Goal: Task Accomplishment & Management: Complete application form

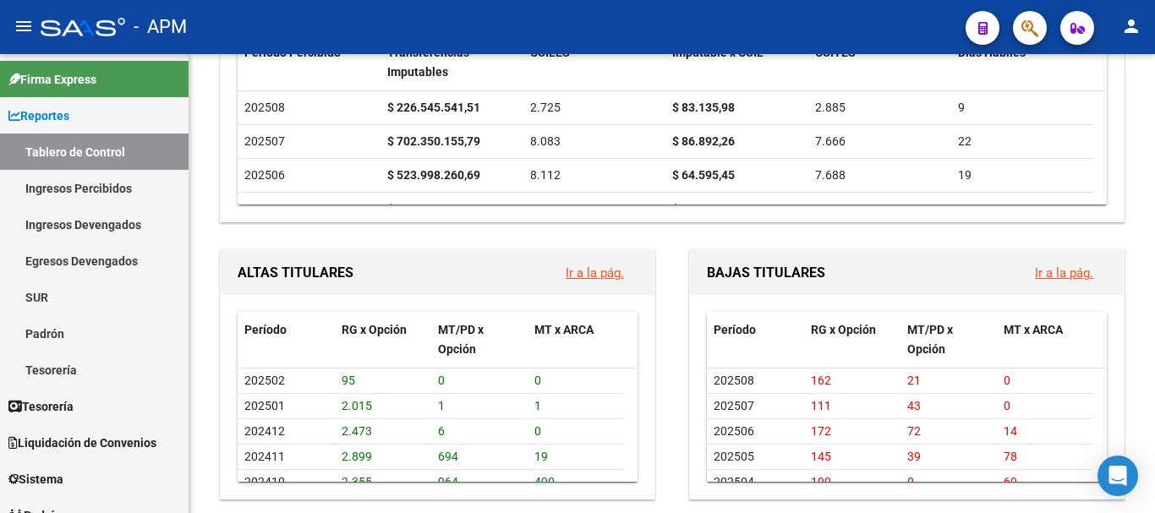
scroll to position [846, 0]
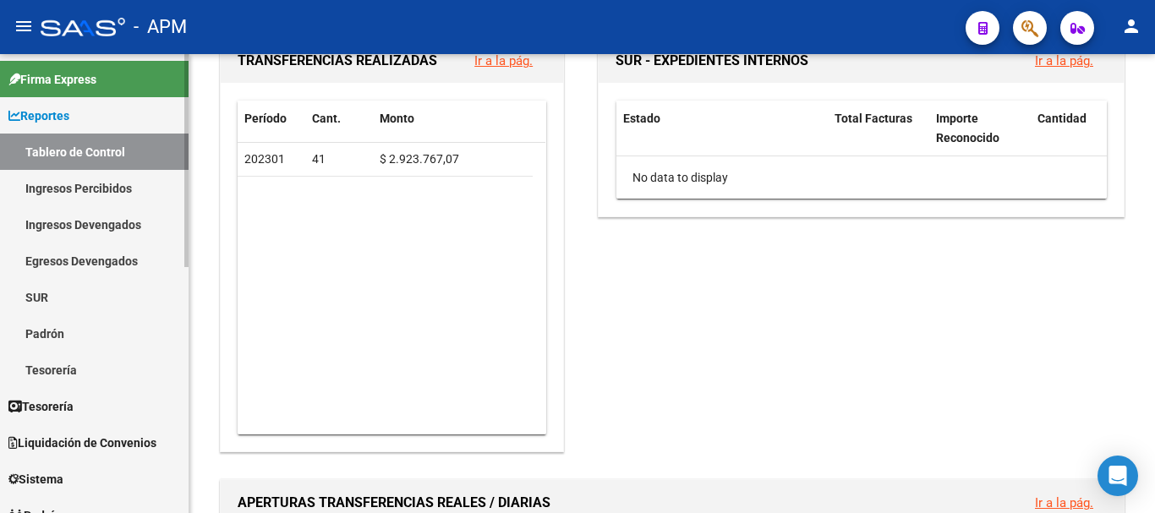
click at [70, 145] on link "Tablero de Control" at bounding box center [94, 152] width 189 height 36
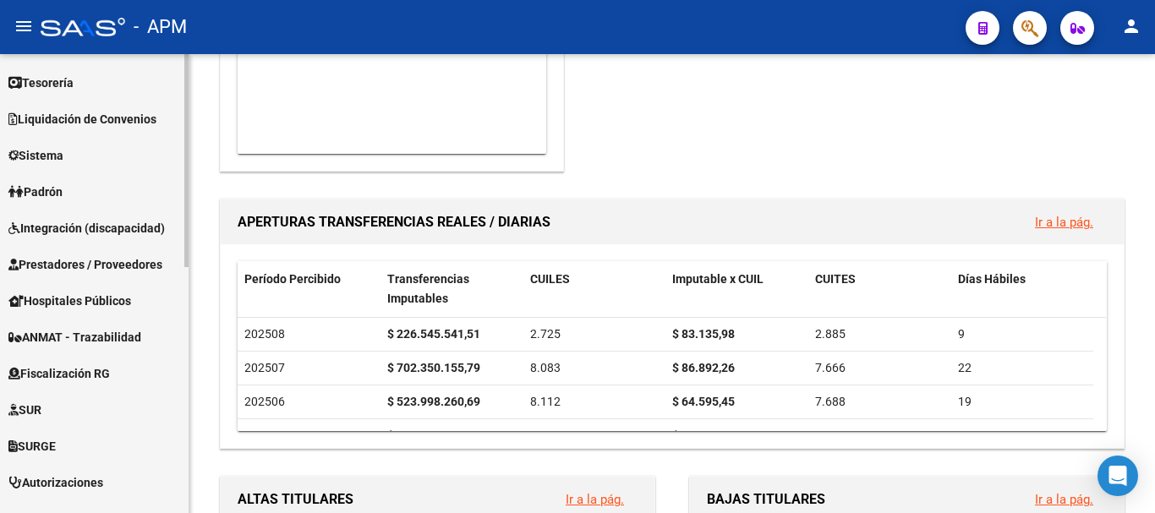
scroll to position [338, 0]
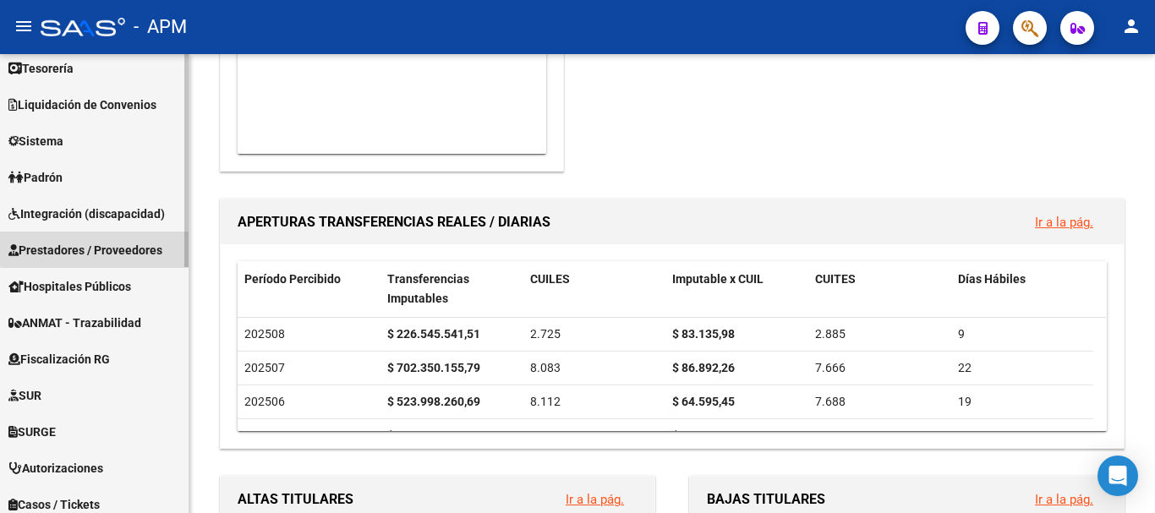
click at [137, 245] on span "Prestadores / Proveedores" at bounding box center [85, 250] width 154 height 19
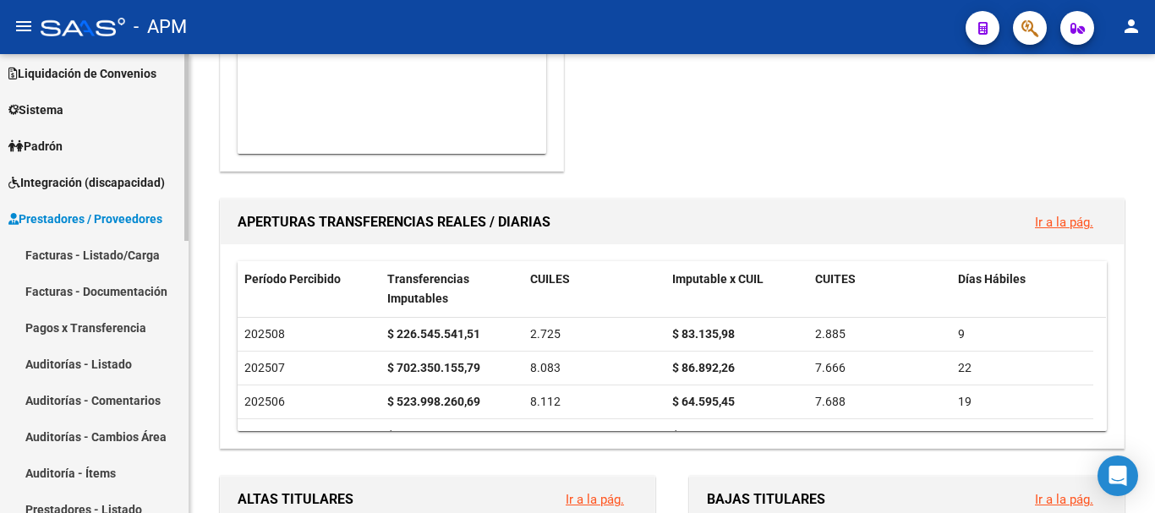
scroll to position [84, 0]
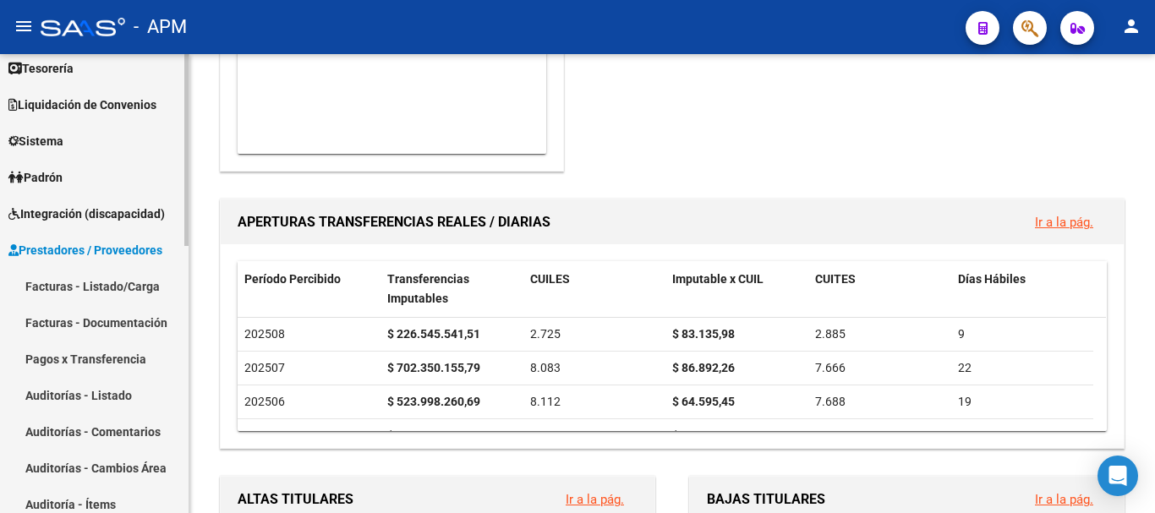
click at [135, 279] on link "Facturas - Listado/Carga" at bounding box center [94, 286] width 189 height 36
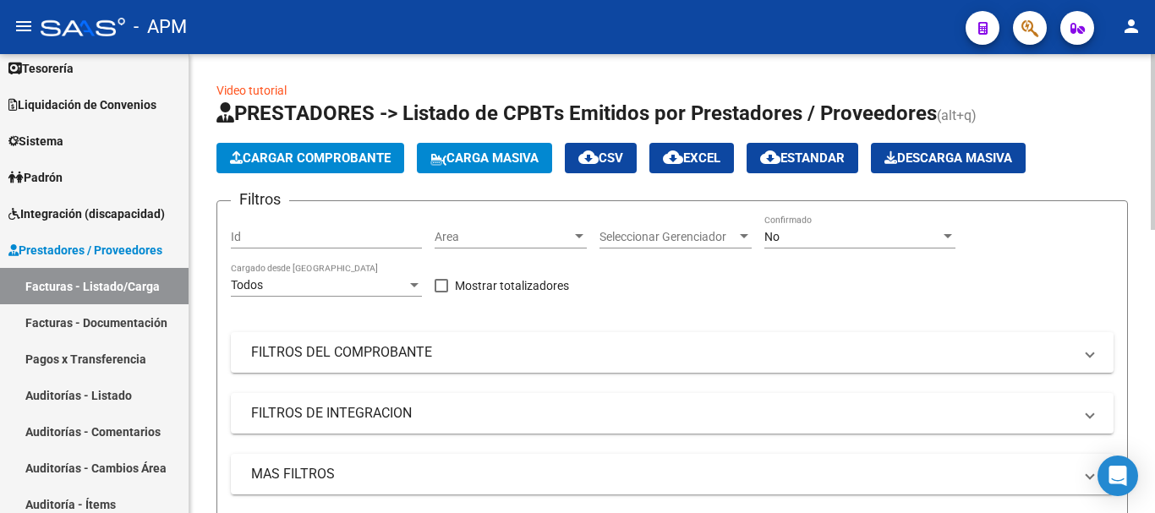
click at [892, 245] on div "No Confirmado" at bounding box center [859, 232] width 191 height 34
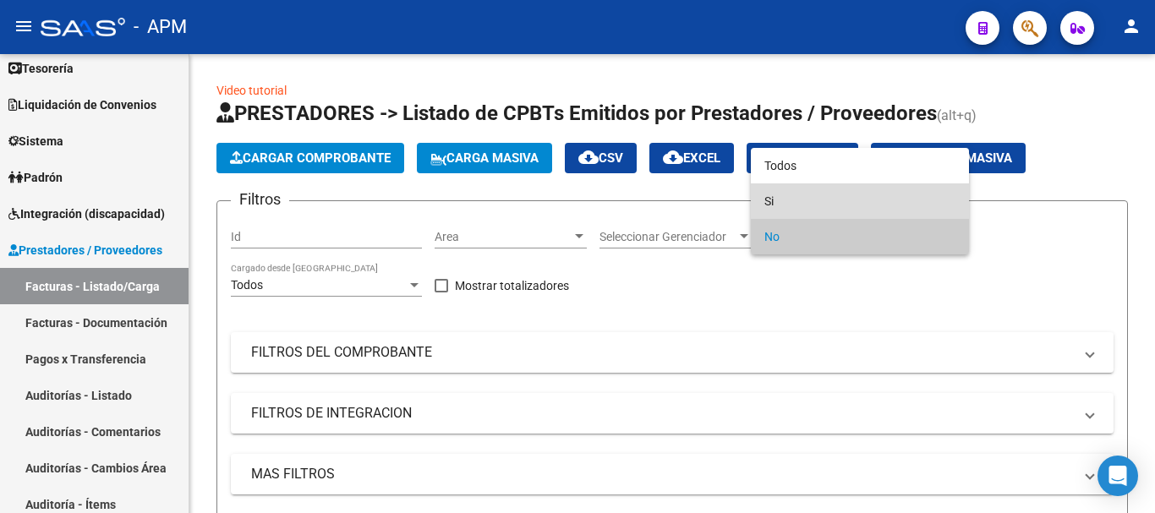
click at [895, 214] on span "Si" at bounding box center [859, 201] width 191 height 36
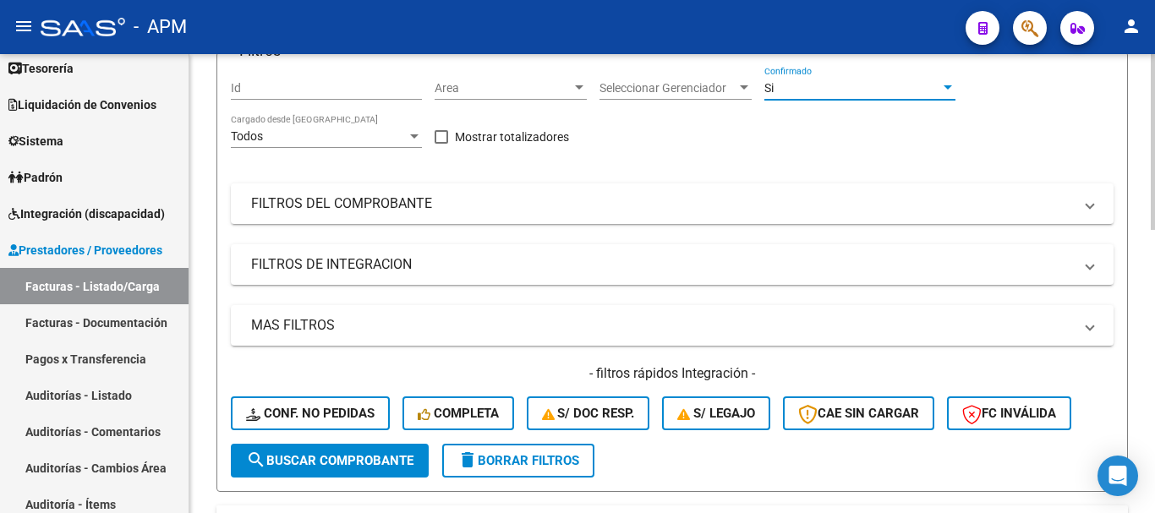
scroll to position [169, 0]
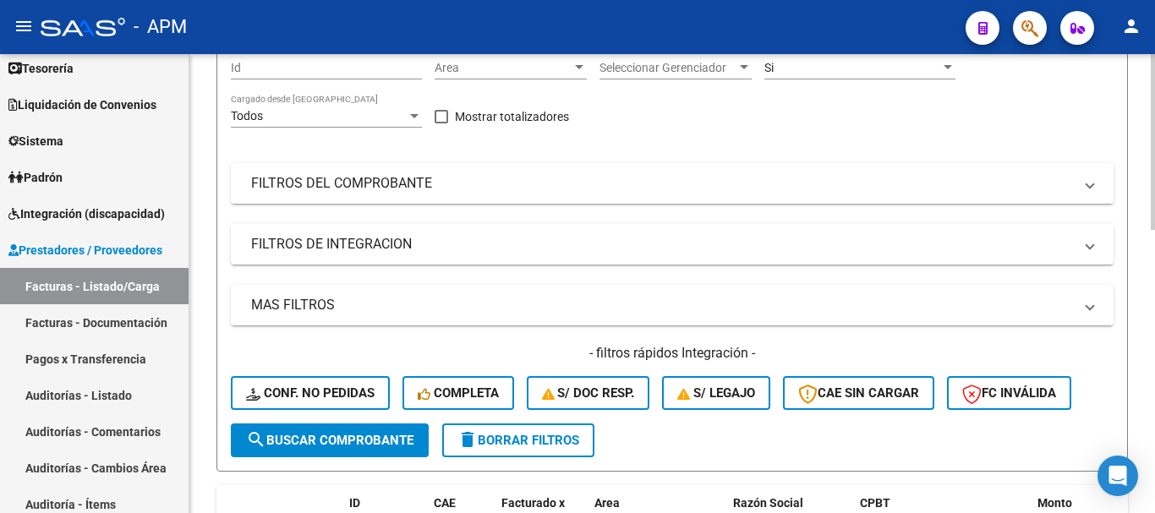
click at [988, 194] on mat-expansion-panel-header "FILTROS DEL COMPROBANTE" at bounding box center [672, 183] width 883 height 41
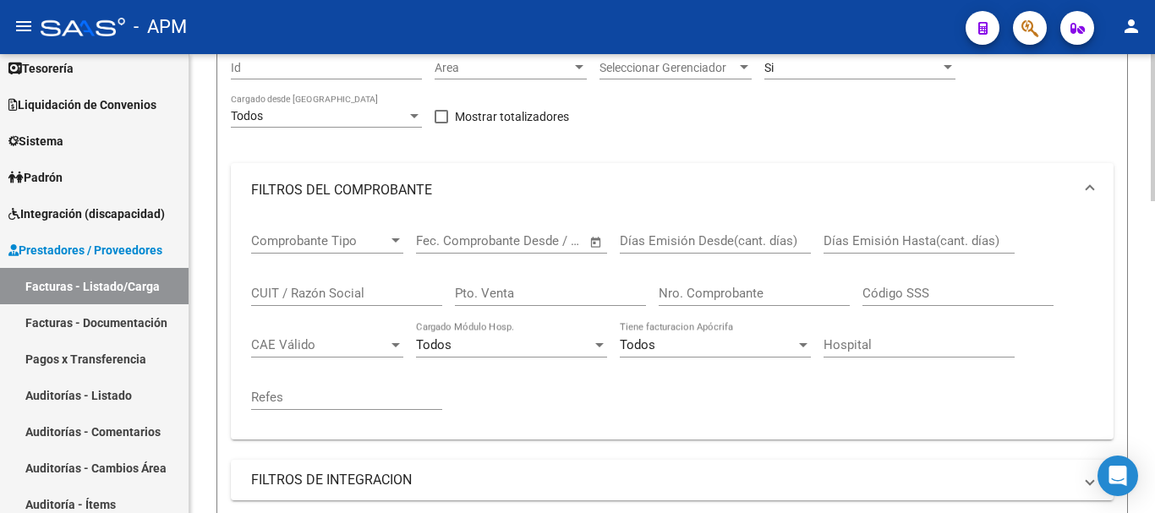
click at [762, 299] on input "Nro. Comprobante" at bounding box center [754, 293] width 191 height 15
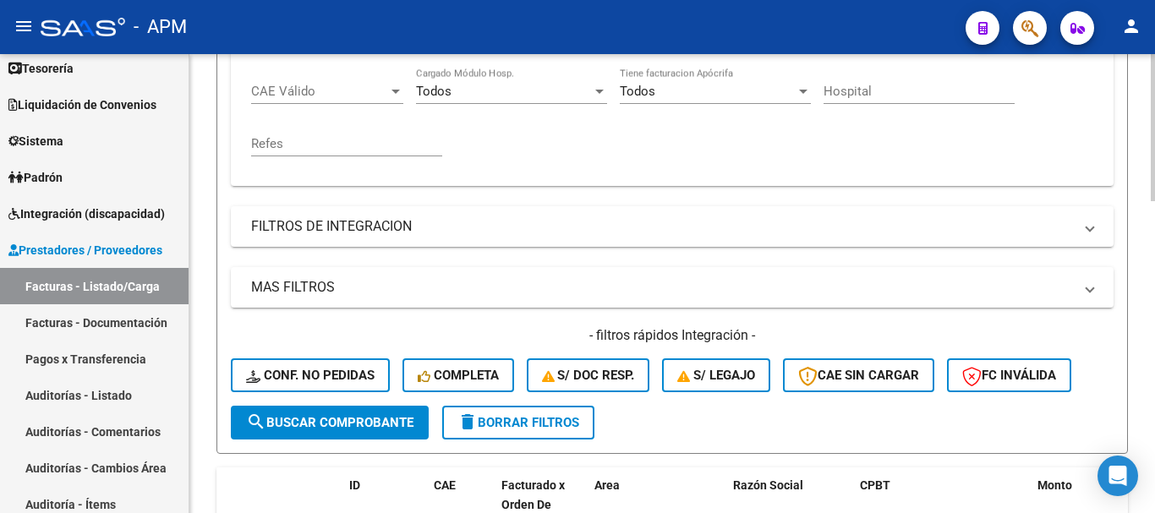
scroll to position [676, 0]
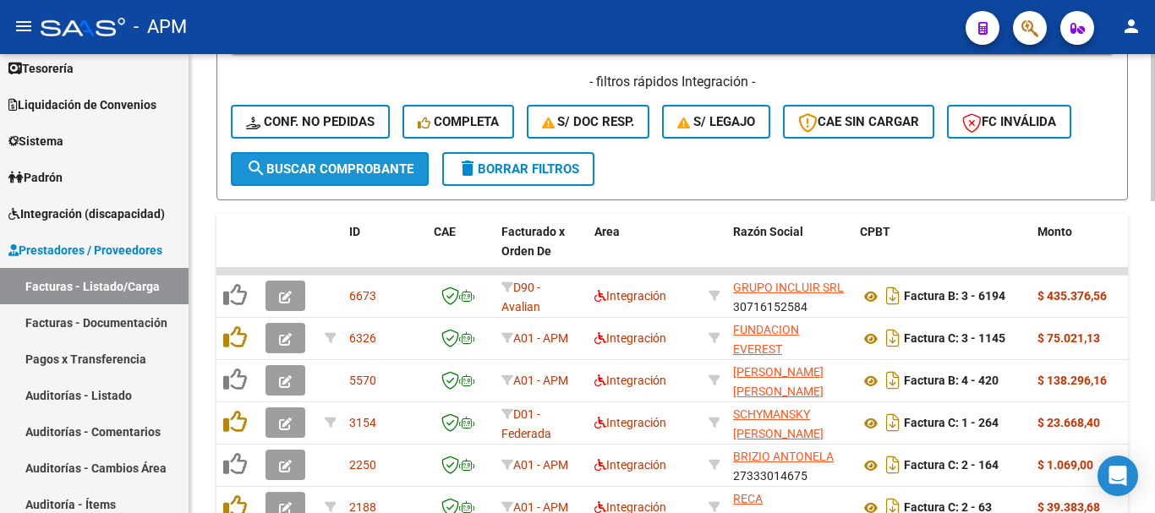
click at [331, 165] on span "search Buscar Comprobante" at bounding box center [329, 168] width 167 height 15
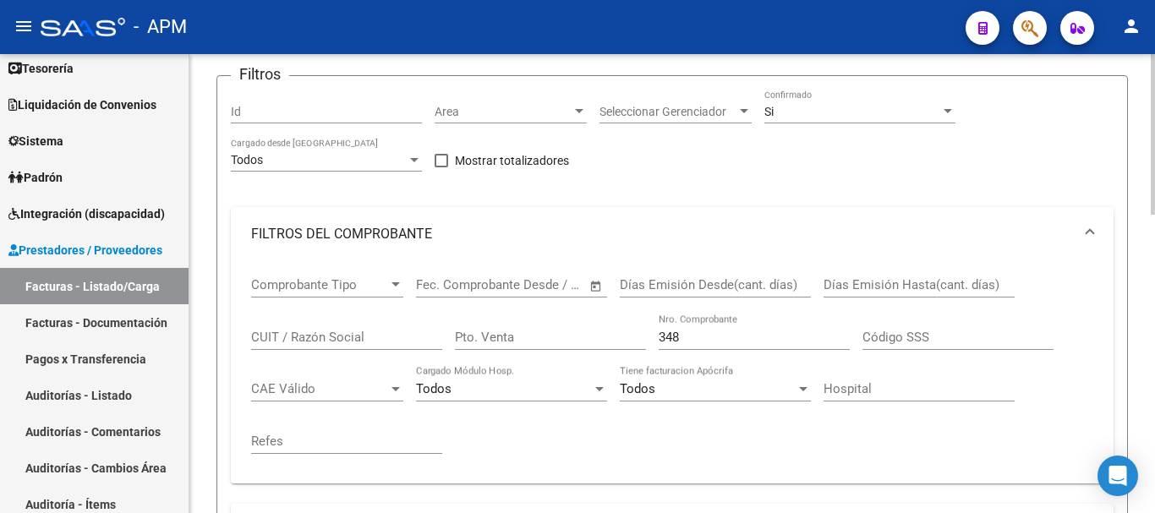
scroll to position [169, 0]
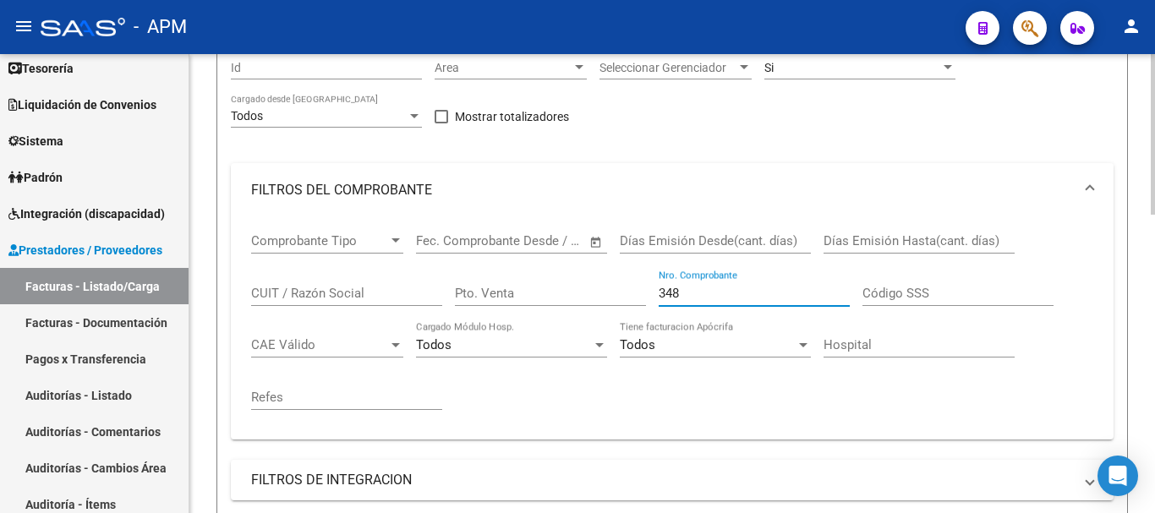
click at [683, 290] on input "348" at bounding box center [754, 293] width 191 height 15
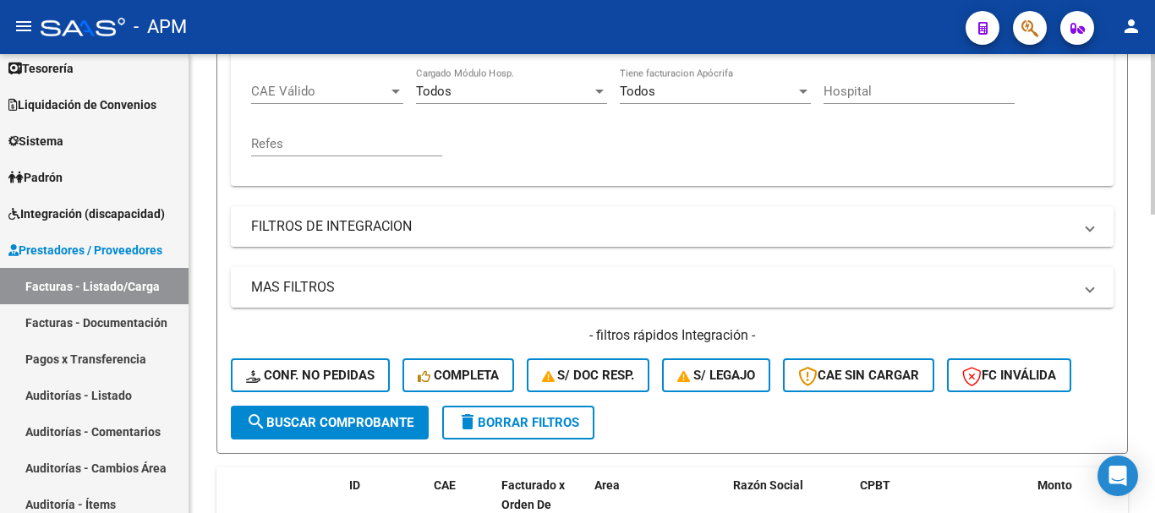
scroll to position [676, 0]
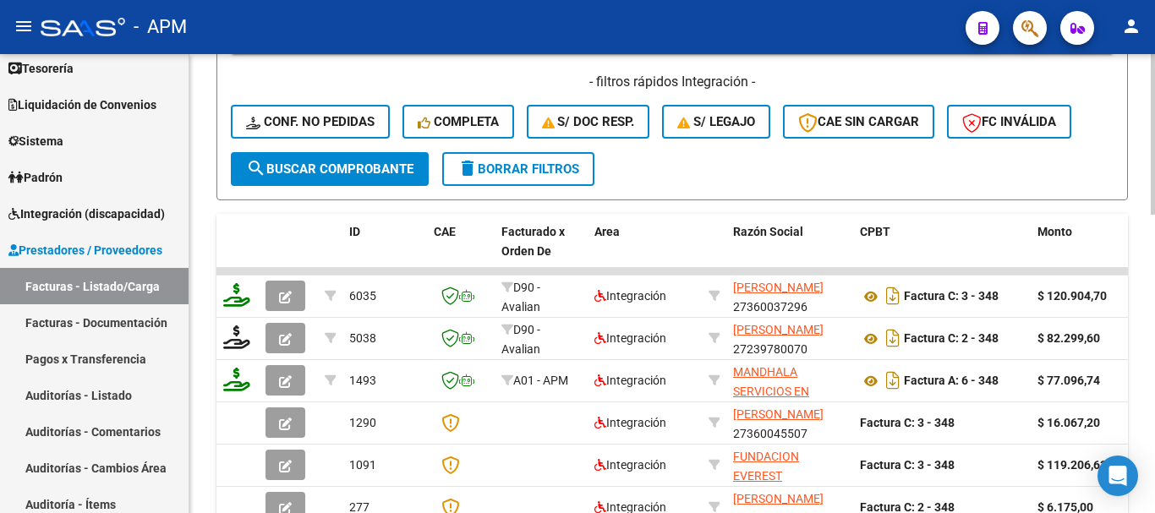
type input "349"
click at [387, 167] on span "search Buscar Comprobante" at bounding box center [329, 168] width 167 height 15
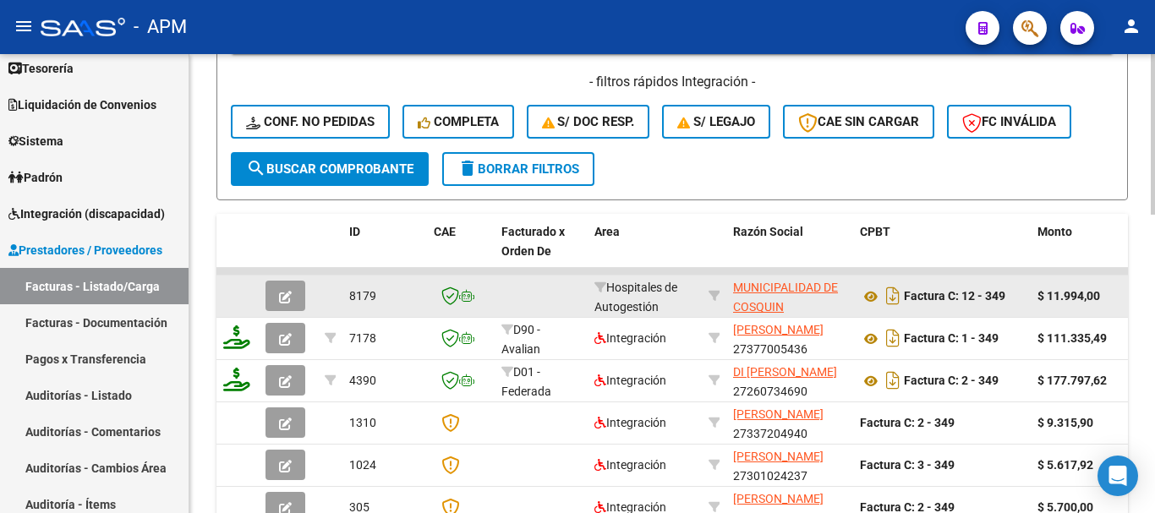
click at [285, 302] on icon "button" at bounding box center [285, 297] width 13 height 13
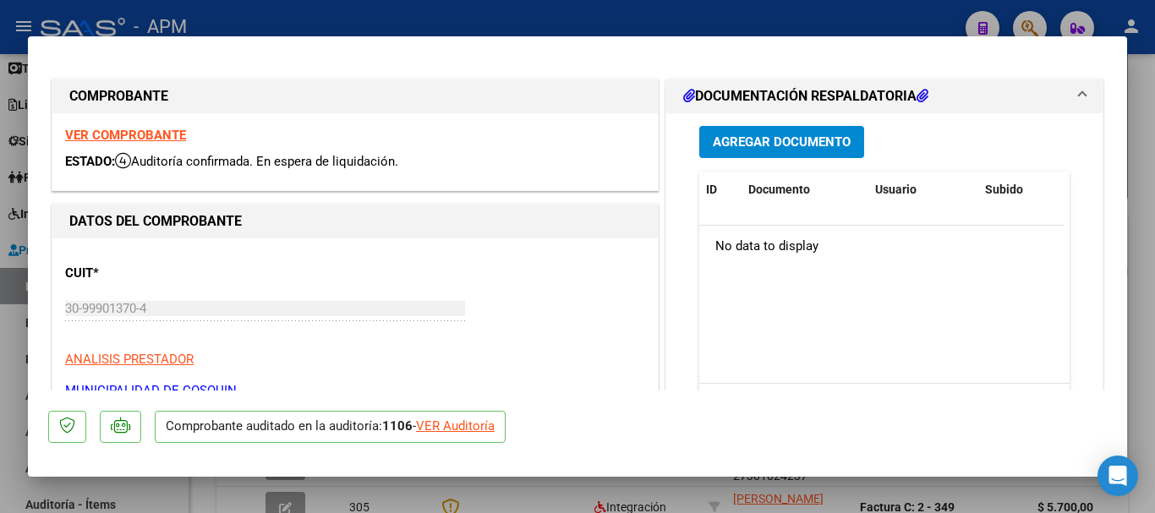
click at [468, 424] on div "VER Auditoría" at bounding box center [455, 426] width 79 height 19
type input "$ 0,00"
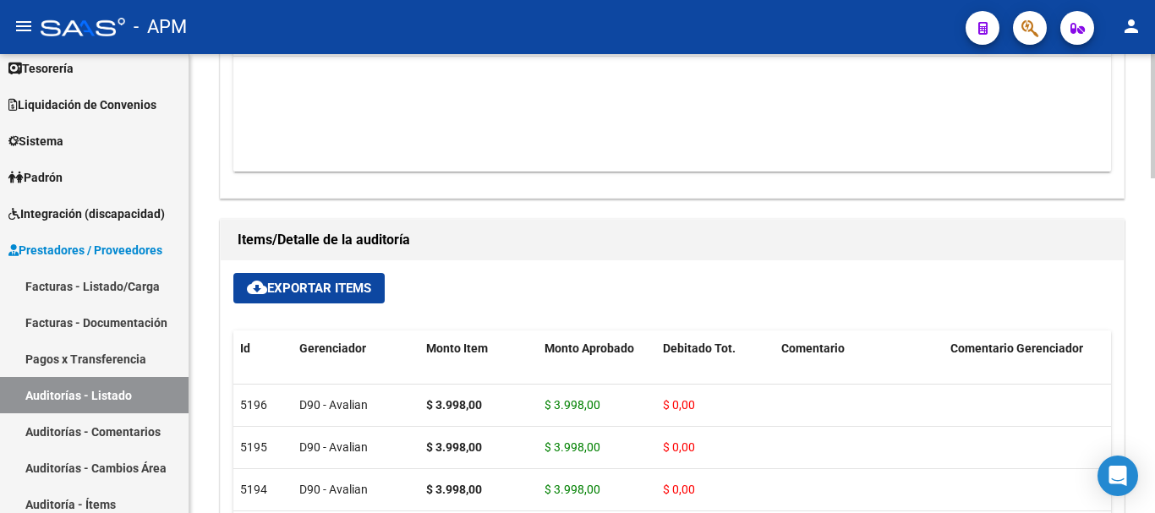
scroll to position [643, 0]
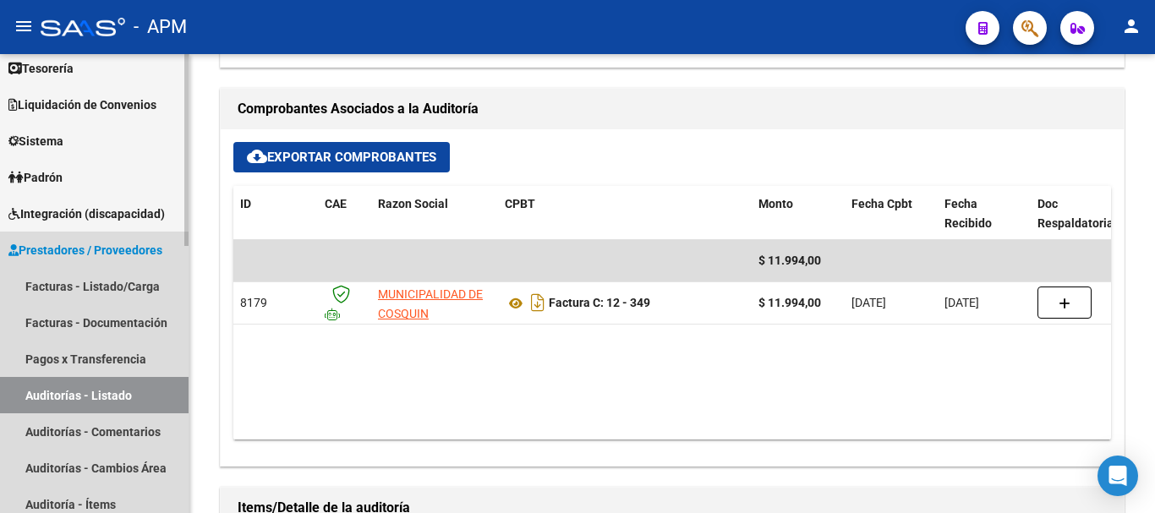
click at [118, 389] on link "Auditorías - Listado" at bounding box center [94, 395] width 189 height 36
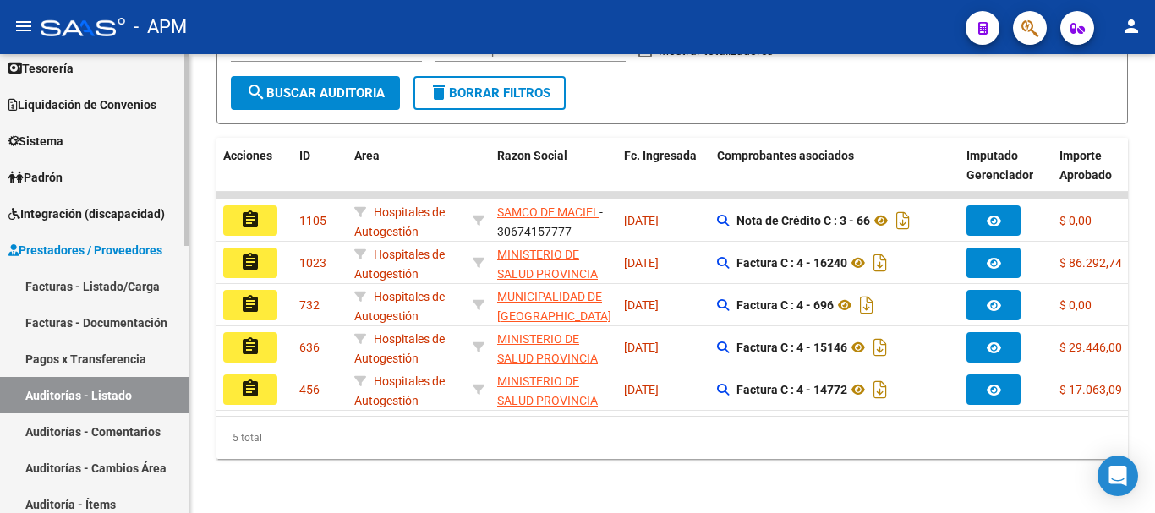
scroll to position [292, 0]
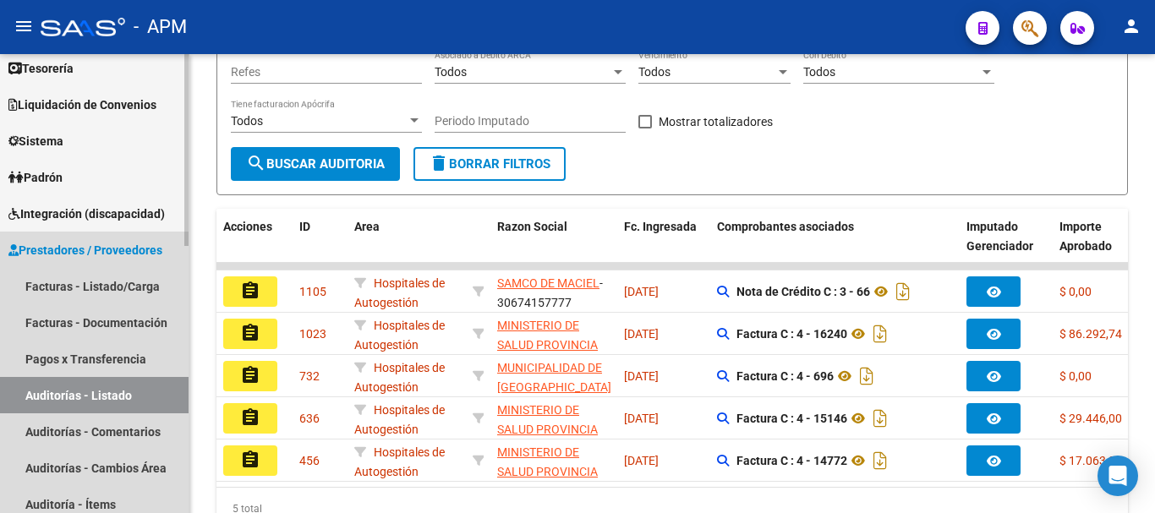
click at [104, 396] on link "Auditorías - Listado" at bounding box center [94, 395] width 189 height 36
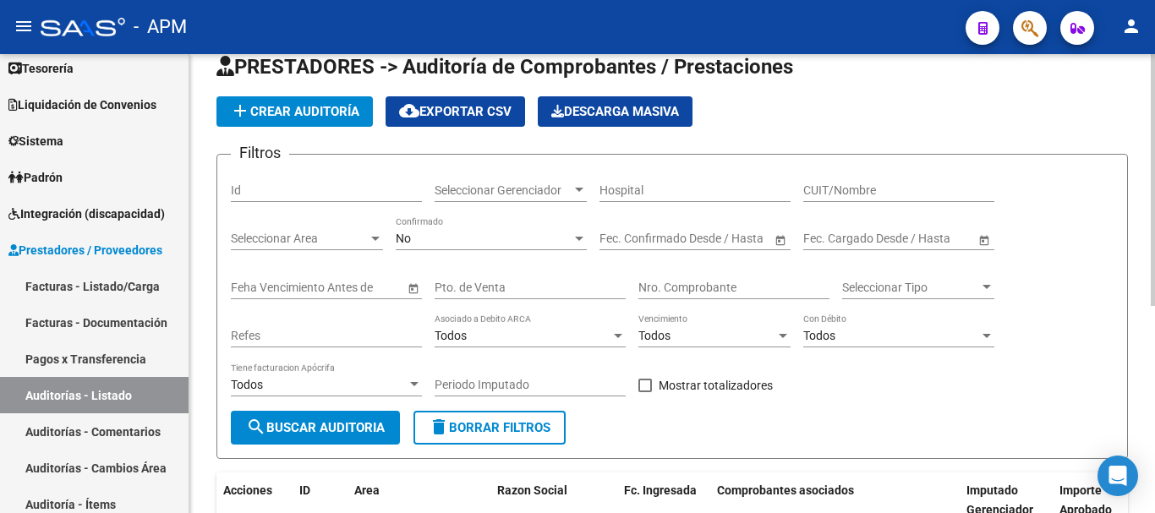
scroll to position [0, 0]
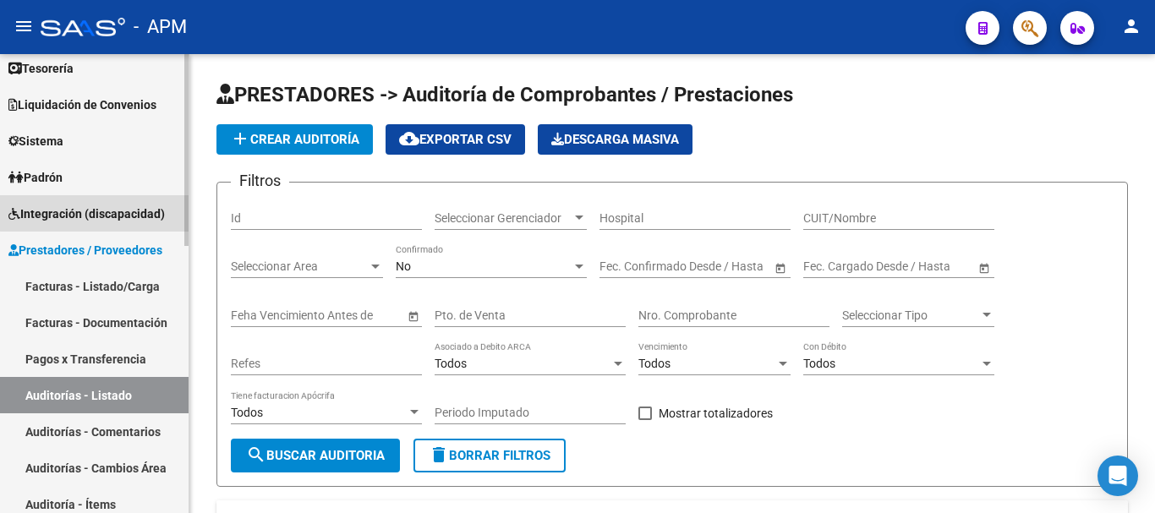
click at [112, 212] on span "Integración (discapacidad)" at bounding box center [86, 214] width 156 height 19
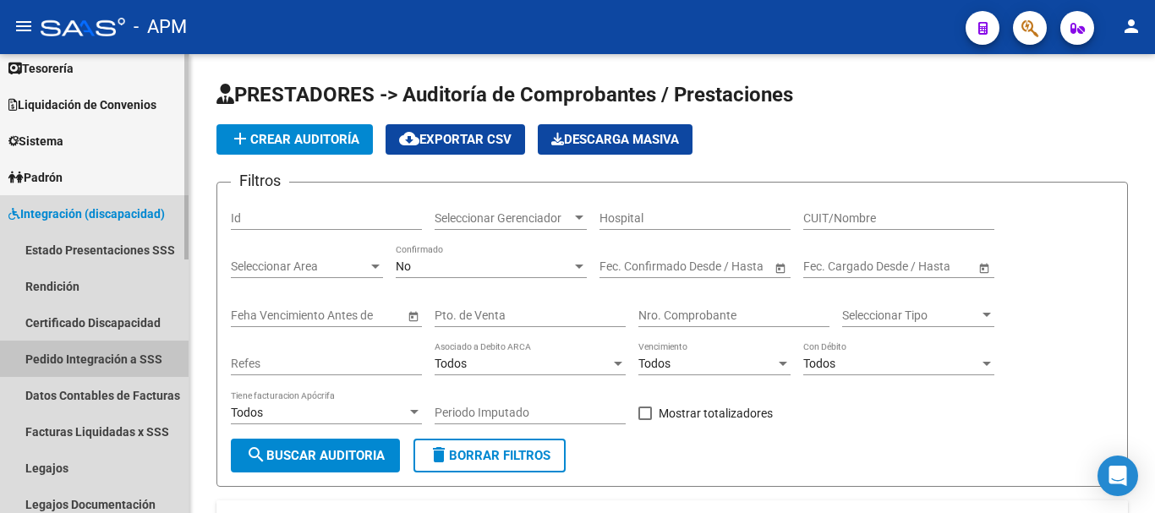
click at [113, 353] on link "Pedido Integración a SSS" at bounding box center [94, 359] width 189 height 36
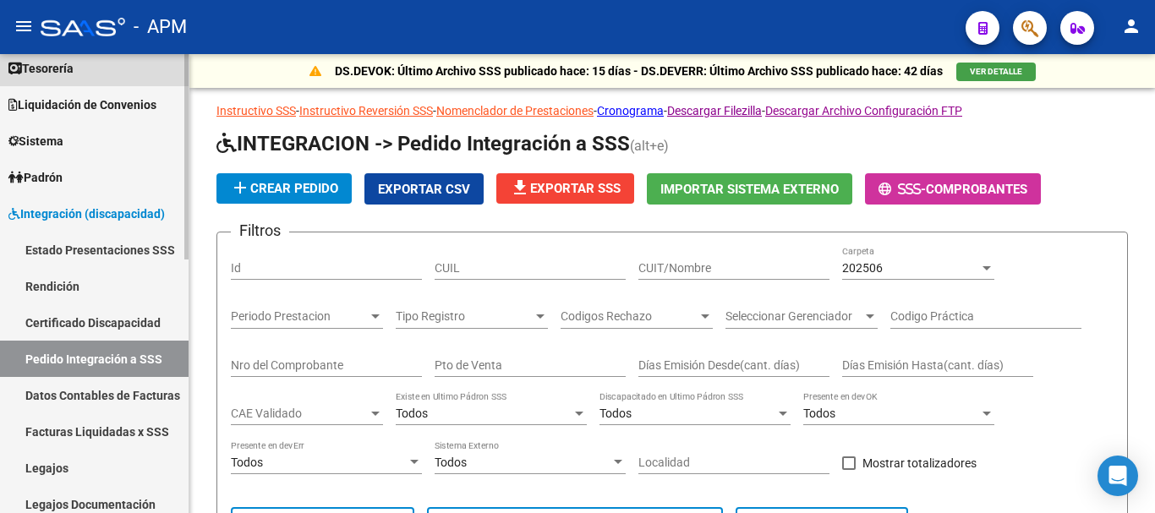
click at [106, 64] on link "Tesorería" at bounding box center [94, 68] width 189 height 36
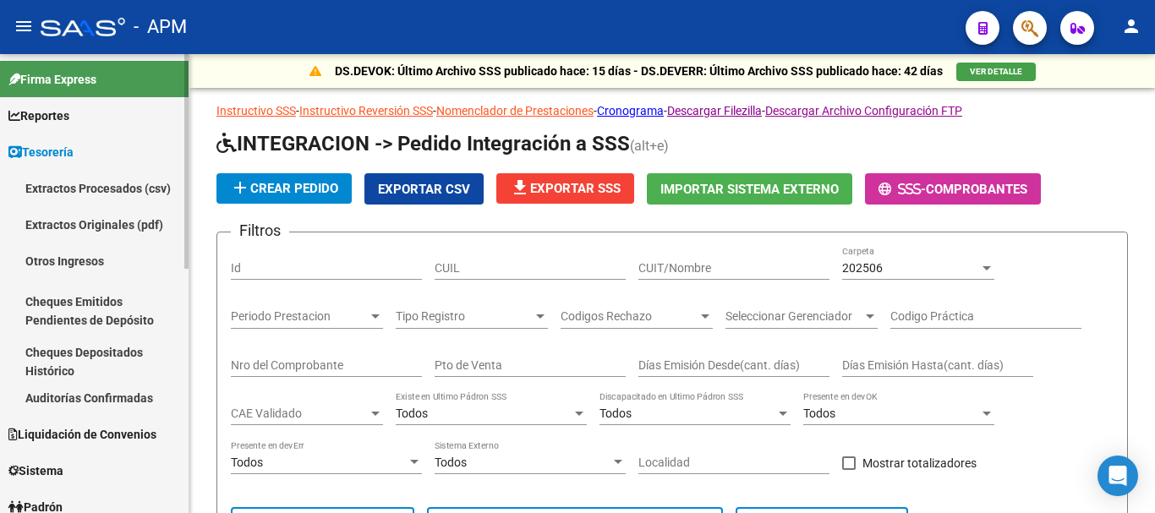
click at [127, 193] on link "Extractos Procesados (csv)" at bounding box center [94, 188] width 189 height 36
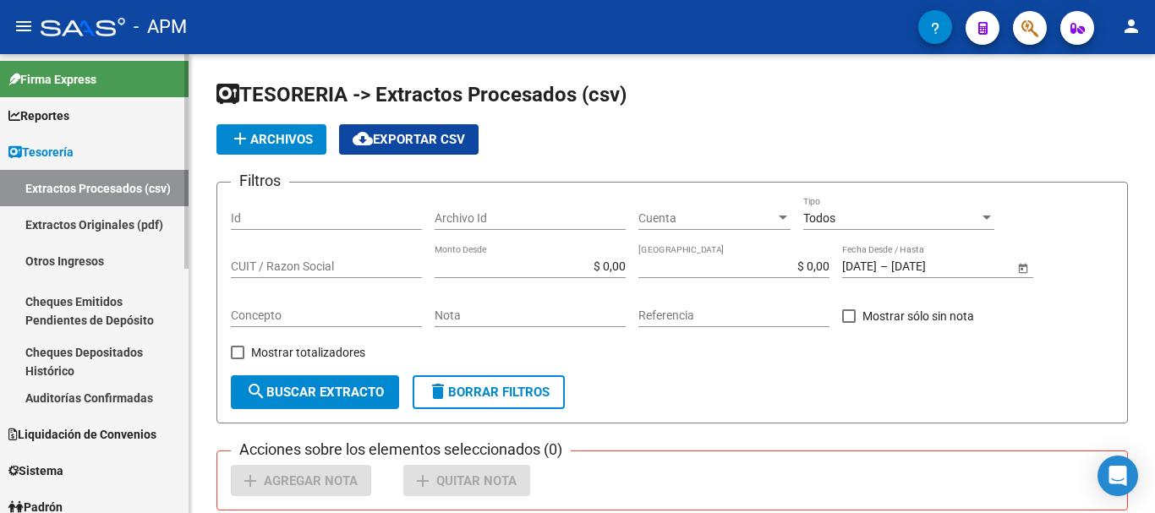
click at [96, 79] on span "Firma Express" at bounding box center [52, 79] width 88 height 19
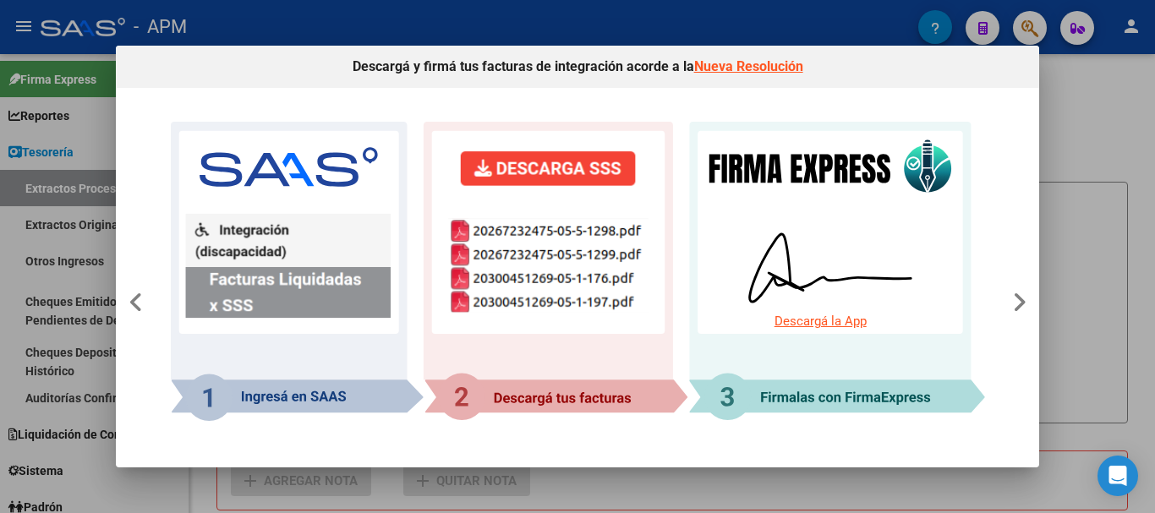
click at [1112, 194] on div at bounding box center [577, 256] width 1155 height 513
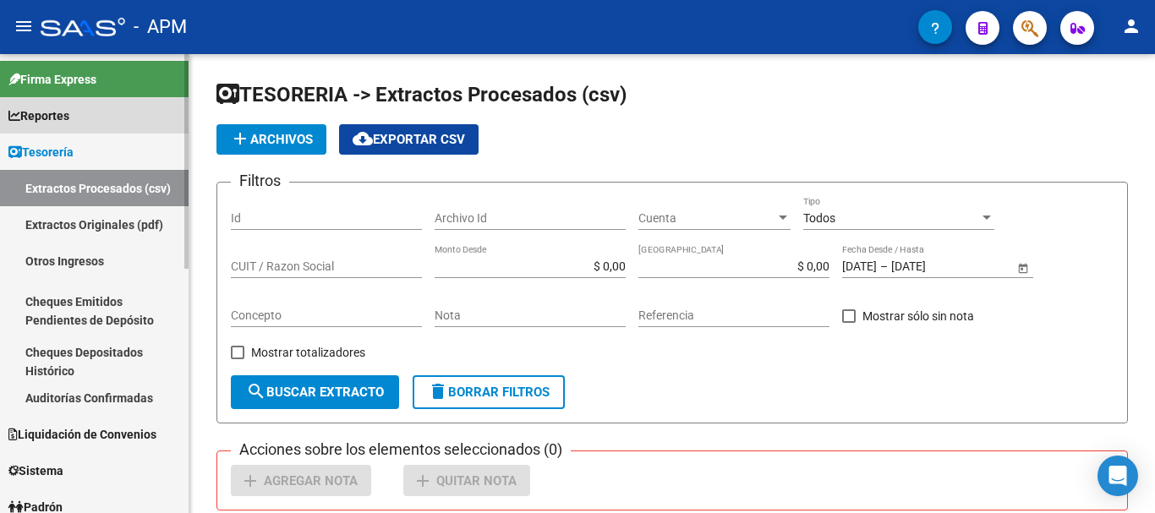
click at [69, 114] on span "Reportes" at bounding box center [38, 116] width 61 height 19
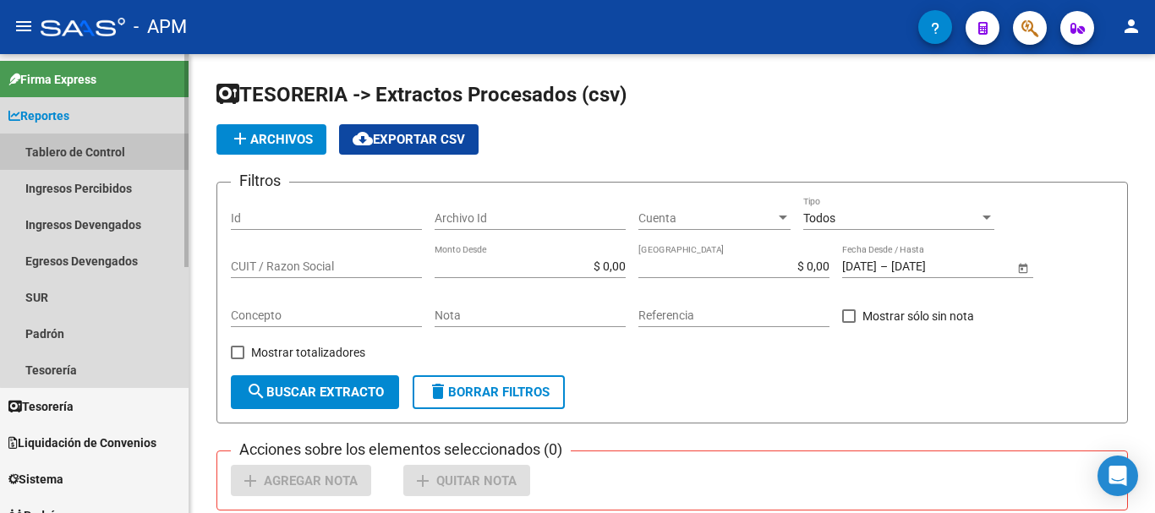
click at [106, 156] on link "Tablero de Control" at bounding box center [94, 152] width 189 height 36
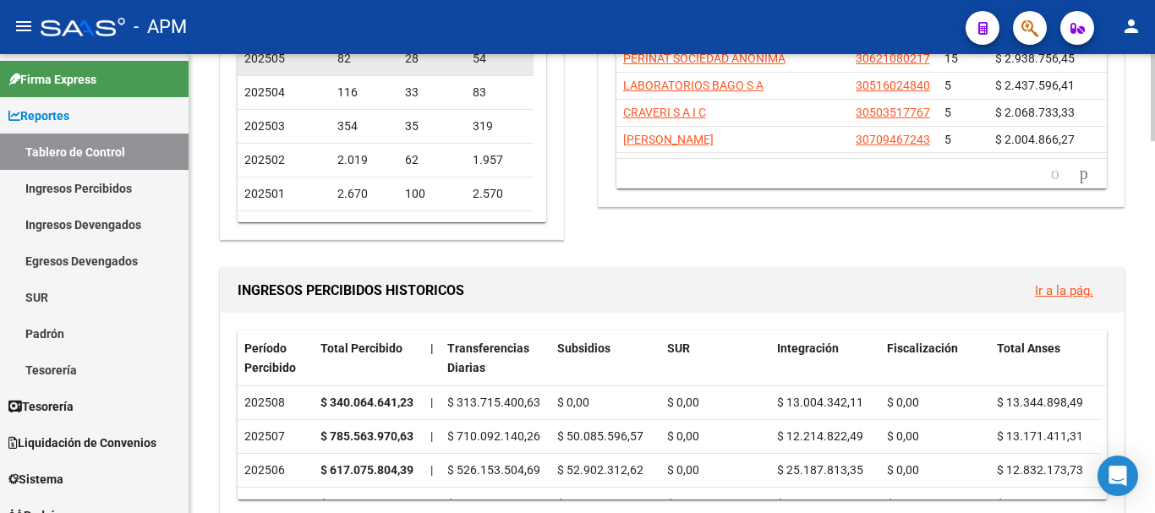
scroll to position [254, 0]
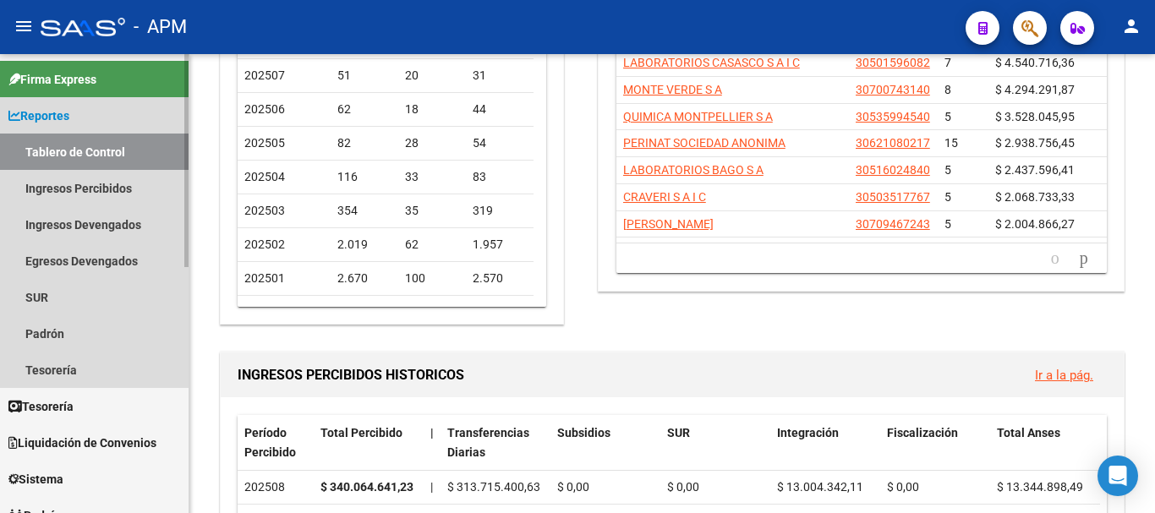
click at [129, 144] on link "Tablero de Control" at bounding box center [94, 152] width 189 height 36
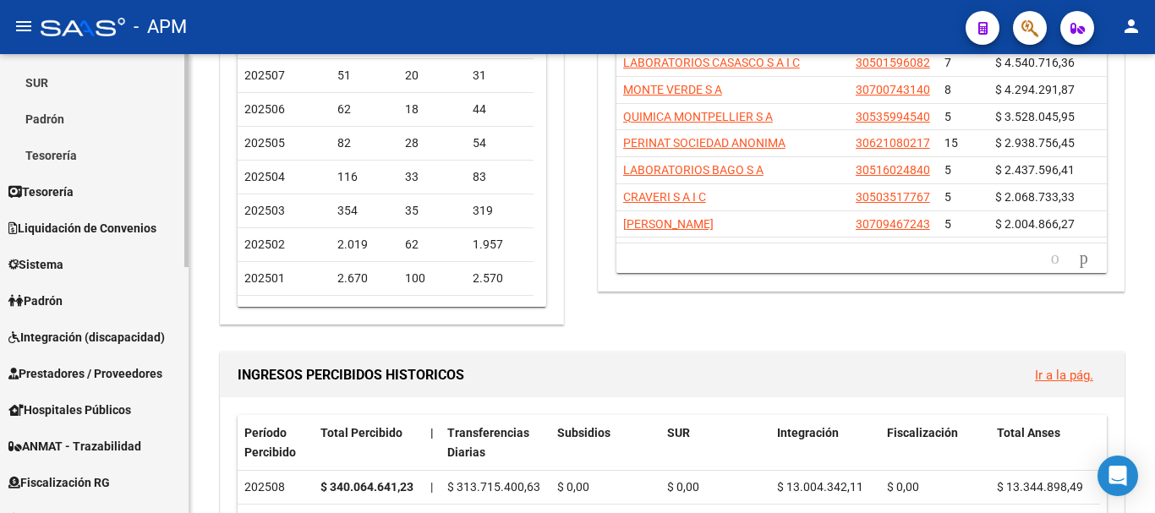
scroll to position [191, 0]
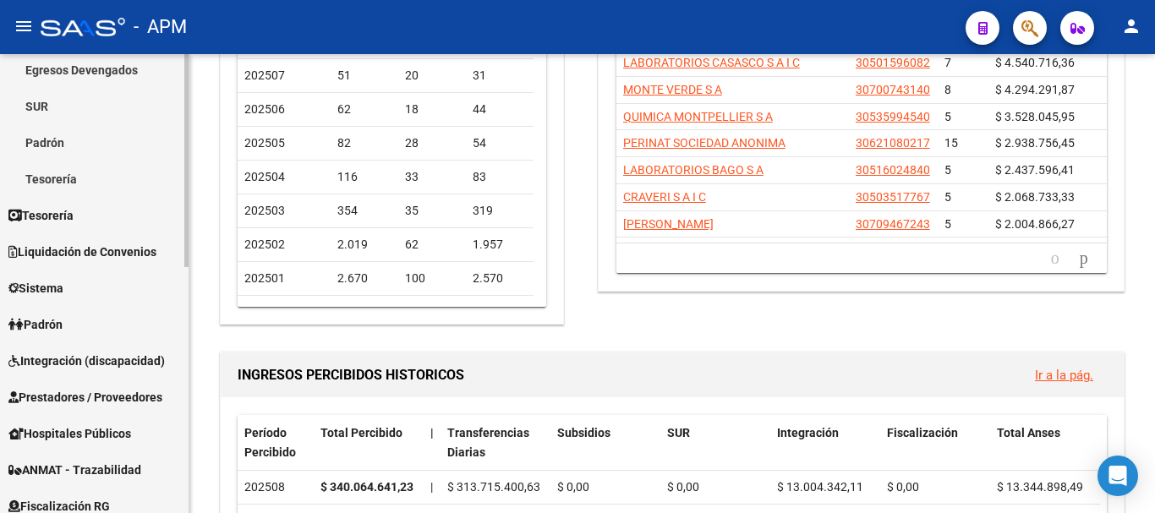
click at [131, 406] on span "Prestadores / Proveedores" at bounding box center [85, 397] width 154 height 19
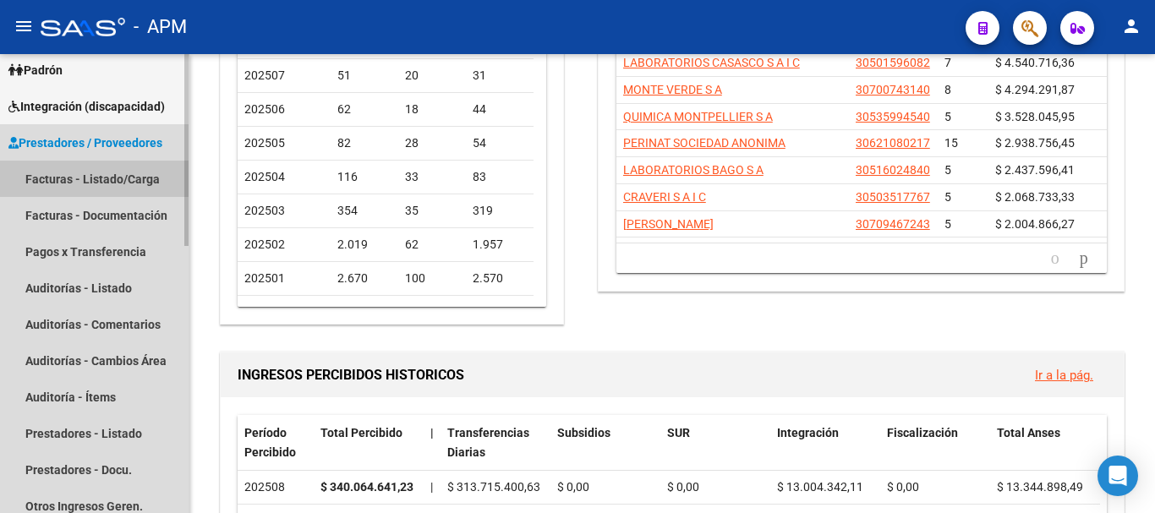
click at [111, 175] on link "Facturas - Listado/Carga" at bounding box center [94, 179] width 189 height 36
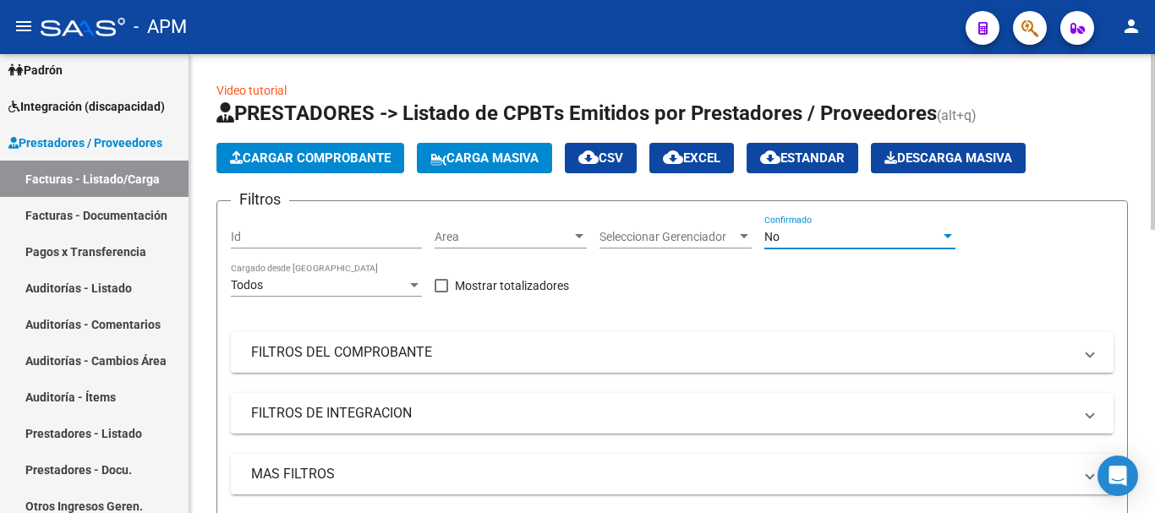
click at [873, 239] on div "No" at bounding box center [852, 237] width 176 height 14
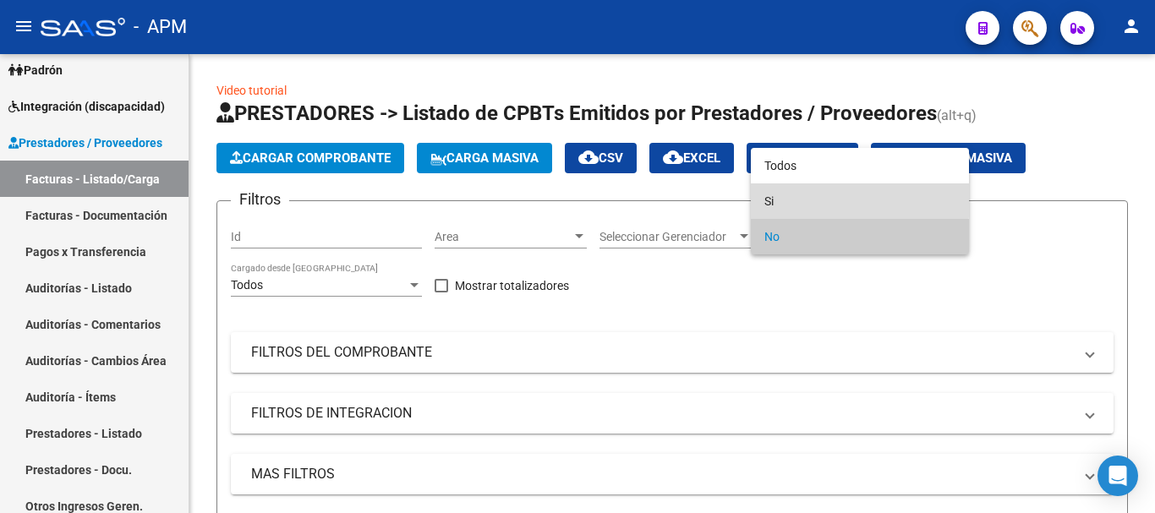
click at [841, 197] on span "Si" at bounding box center [859, 201] width 191 height 36
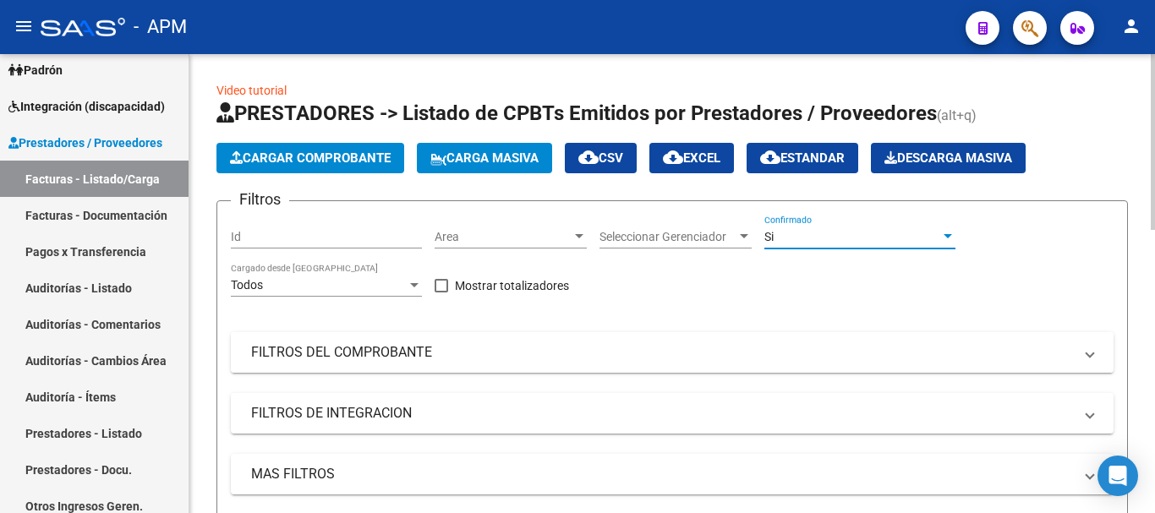
click at [802, 348] on mat-panel-title "FILTROS DEL COMPROBANTE" at bounding box center [662, 352] width 822 height 19
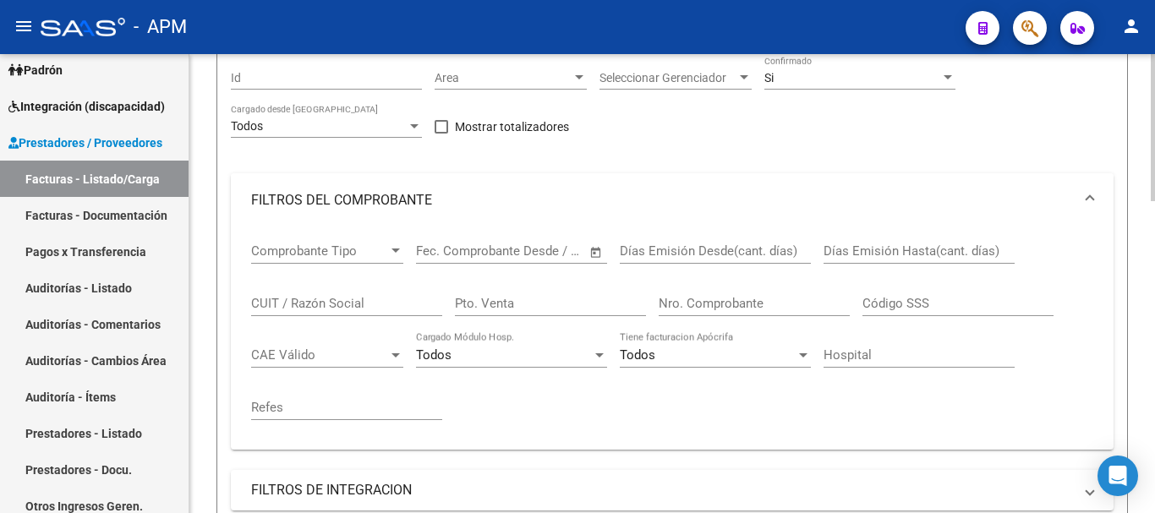
scroll to position [169, 0]
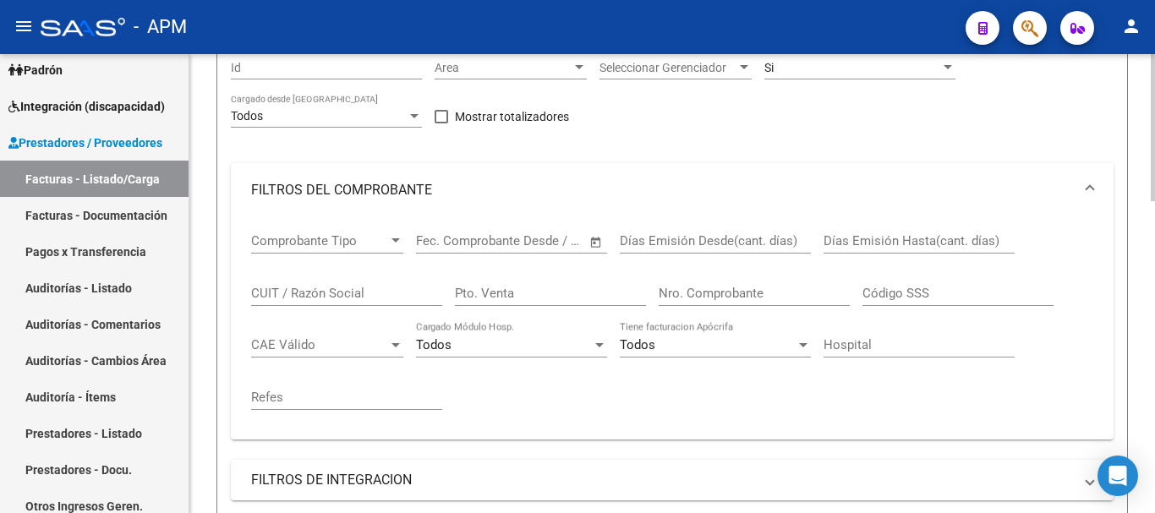
click at [705, 301] on div "Nro. Comprobante" at bounding box center [754, 288] width 191 height 36
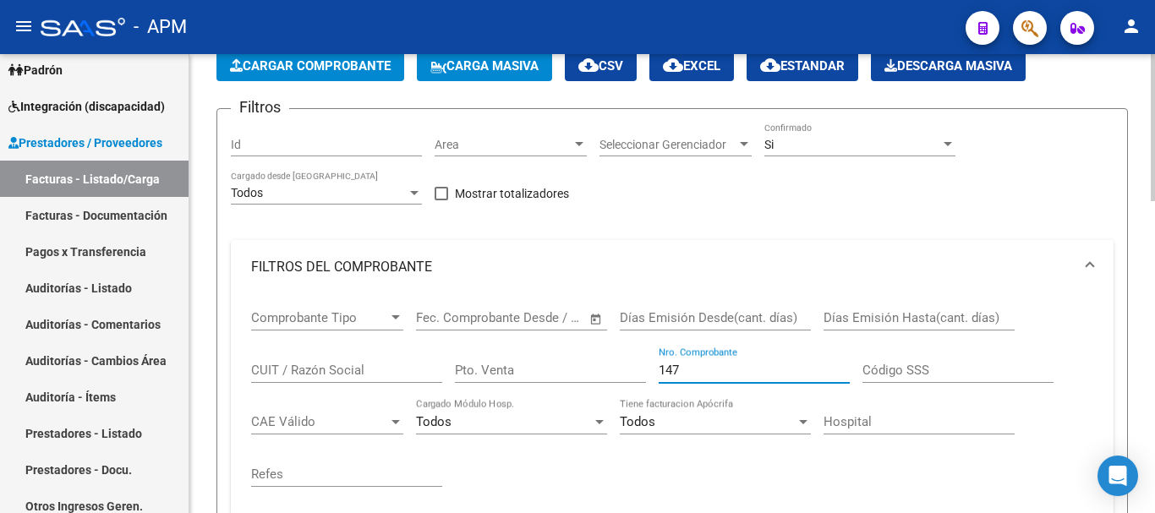
scroll to position [85, 0]
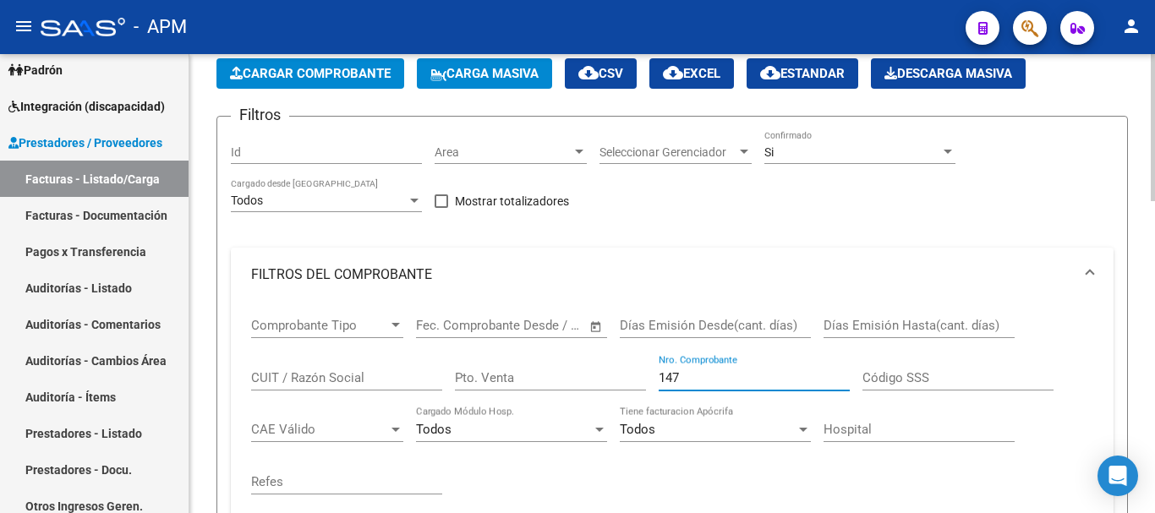
type input "147"
click at [575, 149] on div at bounding box center [579, 152] width 15 height 14
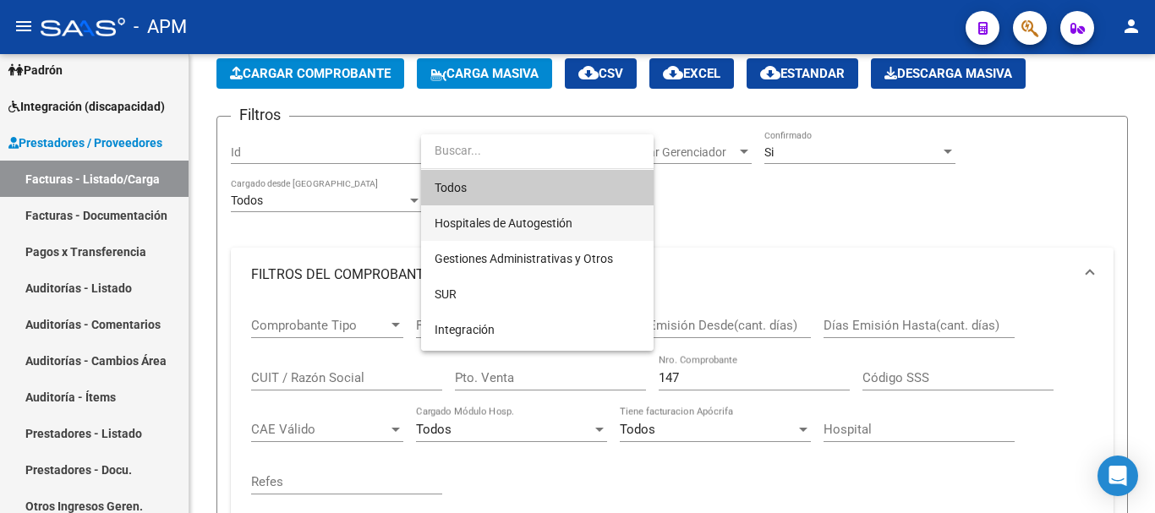
click at [552, 213] on span "Hospitales de Autogestión" at bounding box center [537, 223] width 205 height 36
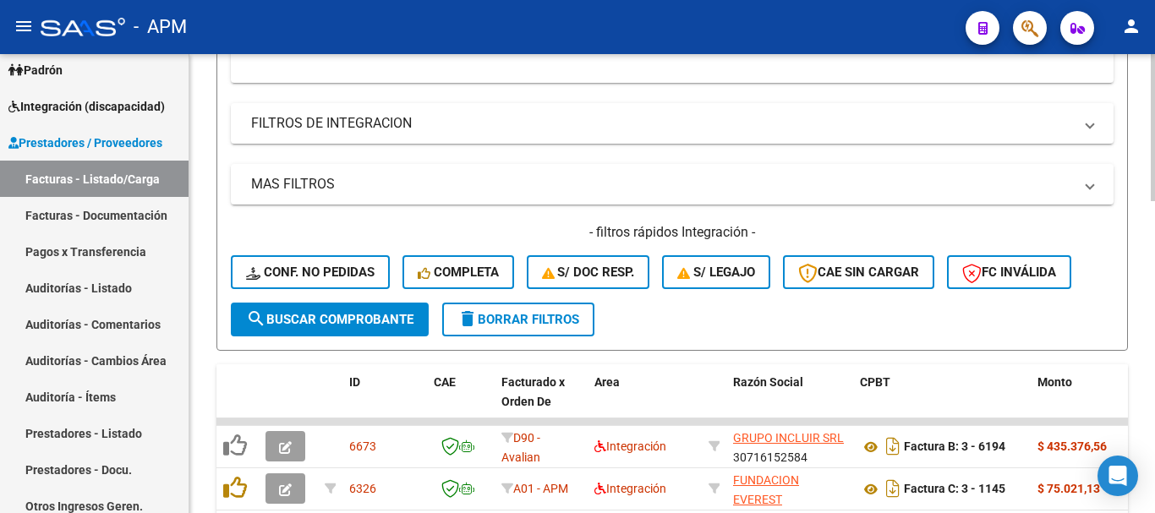
scroll to position [592, 0]
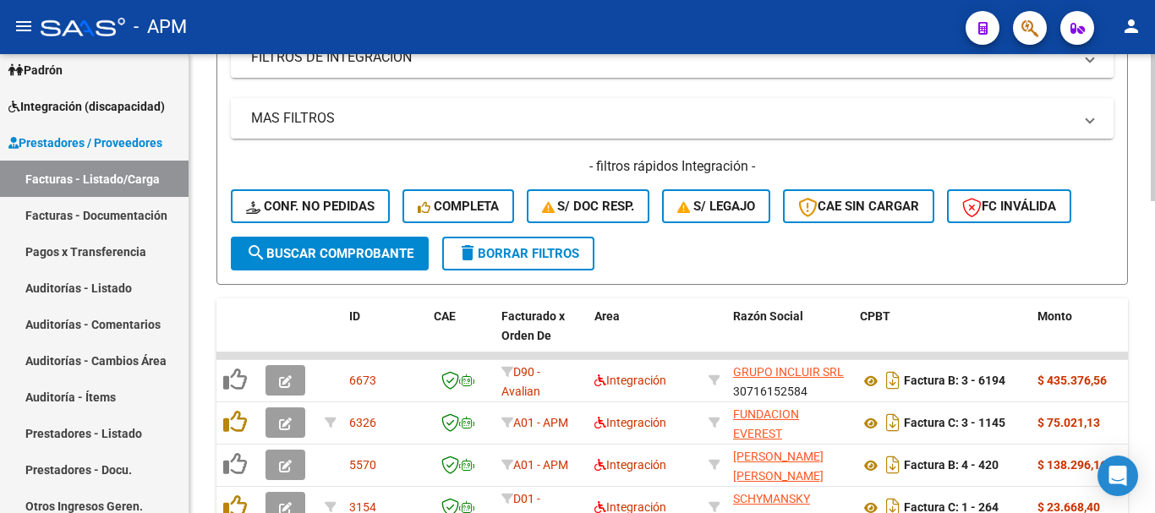
click at [360, 253] on span "search Buscar Comprobante" at bounding box center [329, 253] width 167 height 15
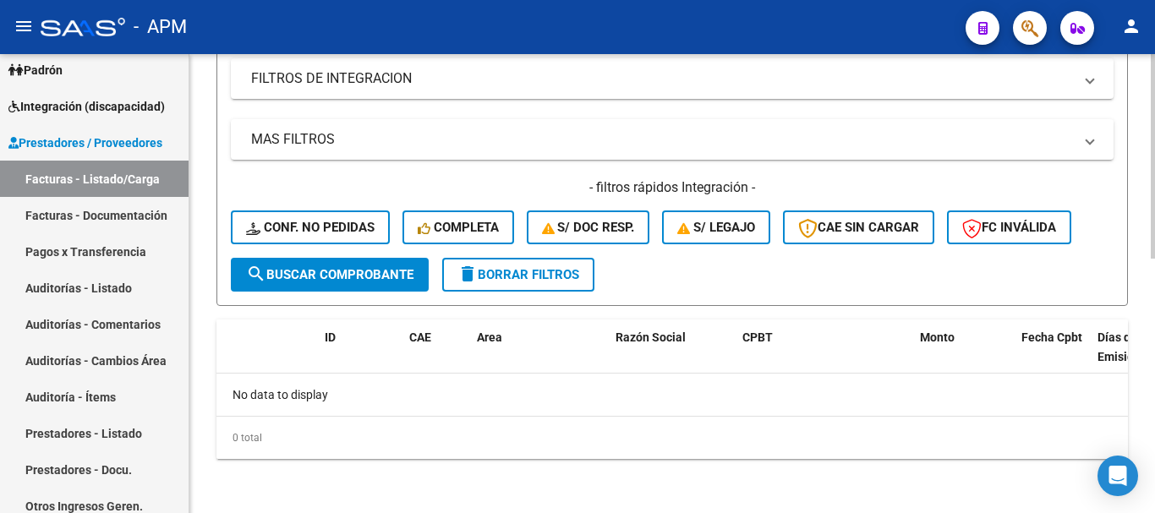
scroll to position [571, 0]
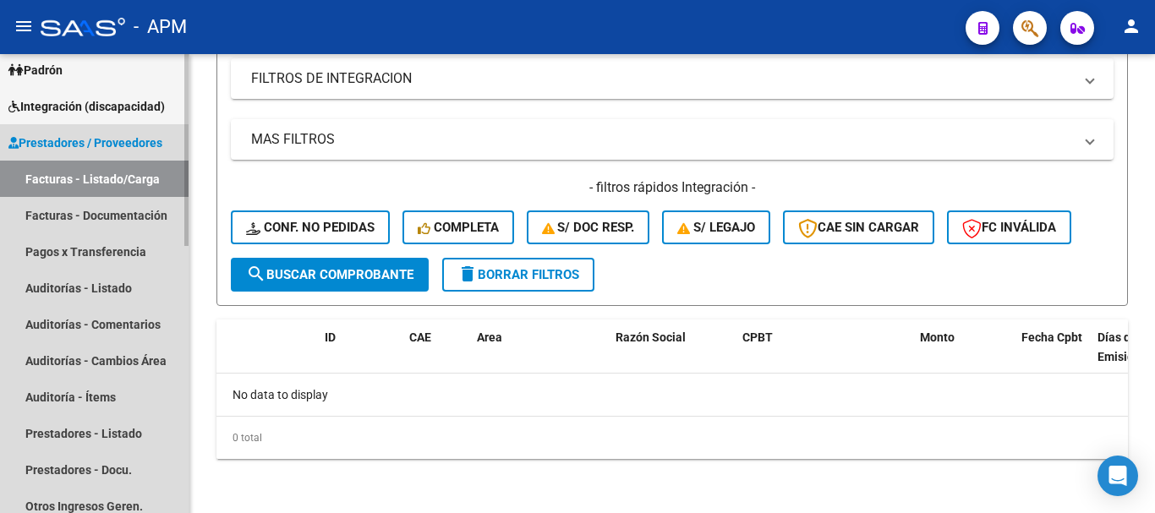
click at [98, 176] on link "Facturas - Listado/Carga" at bounding box center [94, 179] width 189 height 36
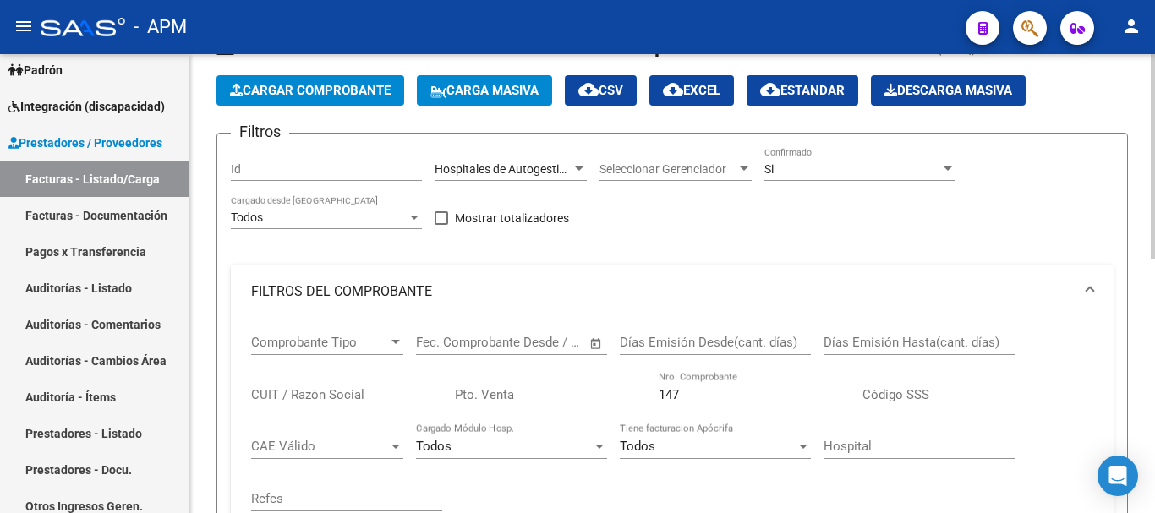
scroll to position [0, 0]
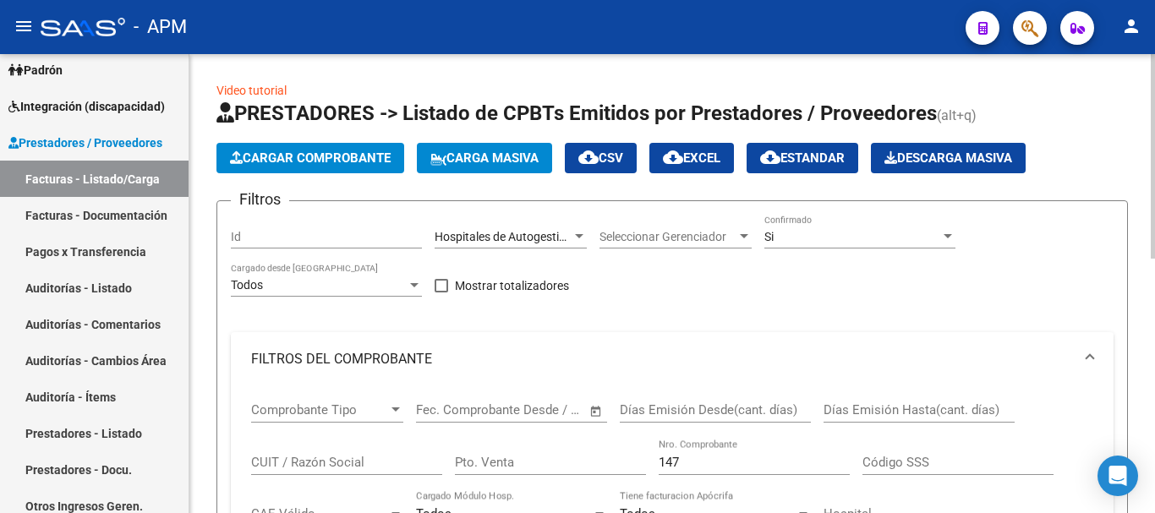
click at [333, 151] on span "Cargar Comprobante" at bounding box center [310, 158] width 161 height 15
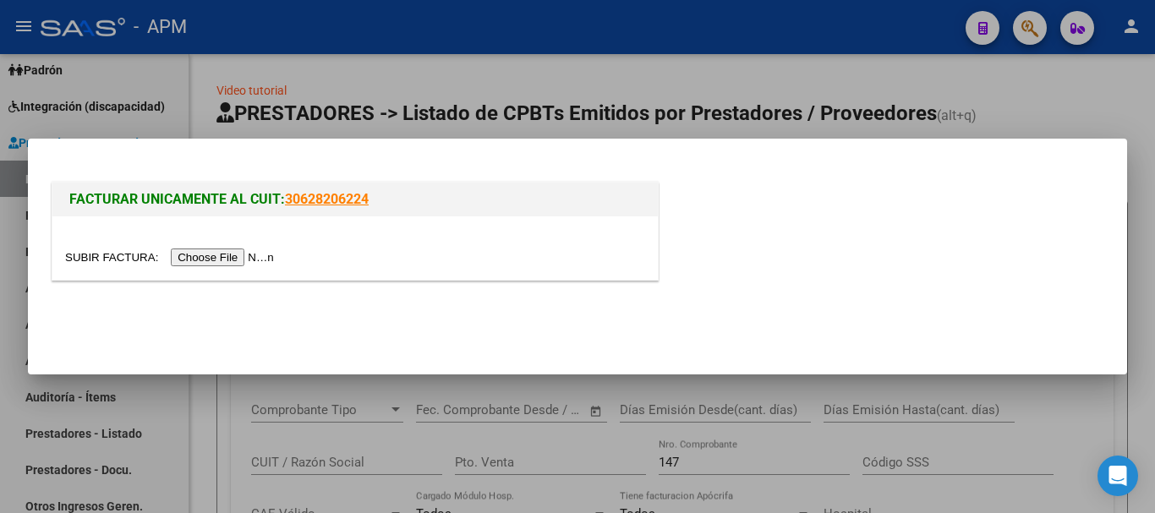
click at [252, 255] on input "file" at bounding box center [172, 258] width 214 height 18
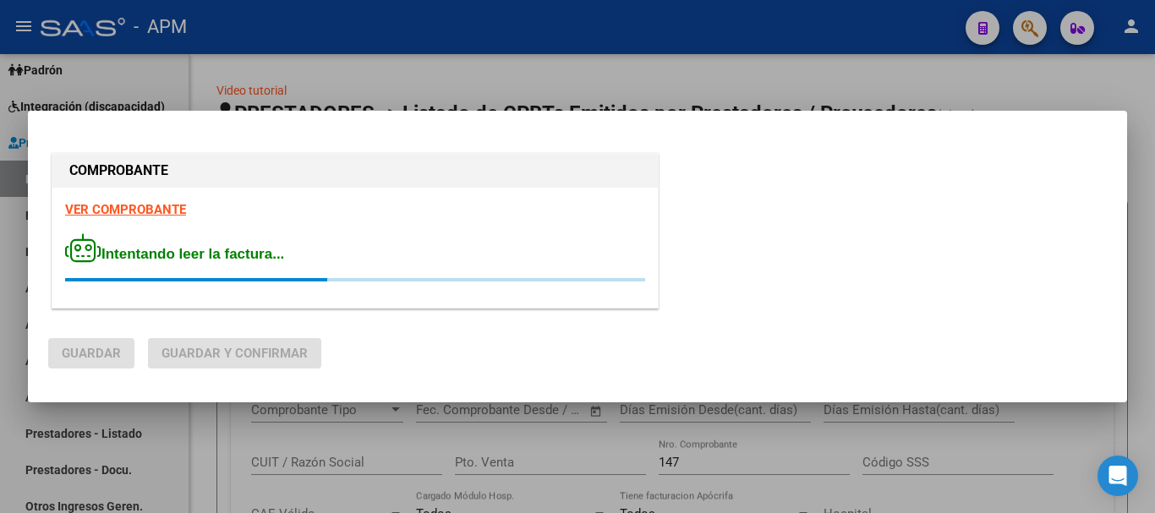
click at [138, 205] on strong "VER COMPROBANTE" at bounding box center [125, 209] width 121 height 15
click at [537, 461] on div at bounding box center [577, 256] width 1155 height 513
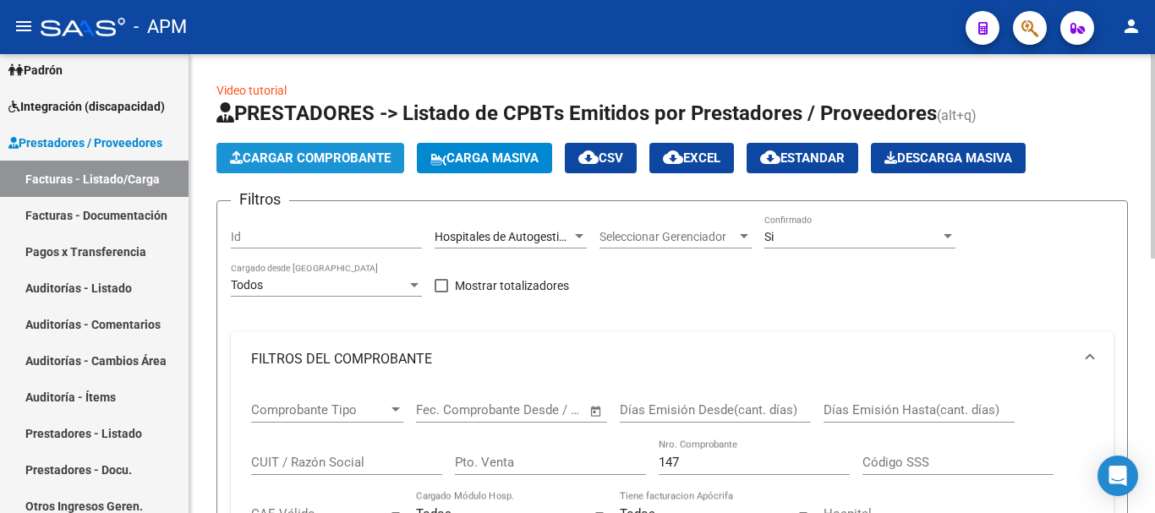
click at [336, 160] on span "Cargar Comprobante" at bounding box center [310, 158] width 161 height 15
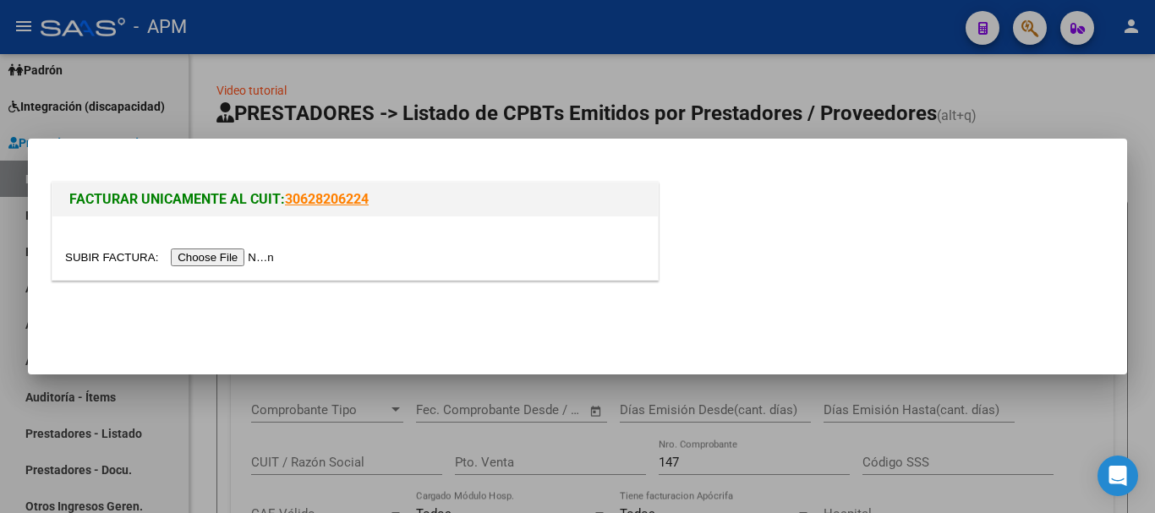
click at [252, 257] on input "file" at bounding box center [172, 258] width 214 height 18
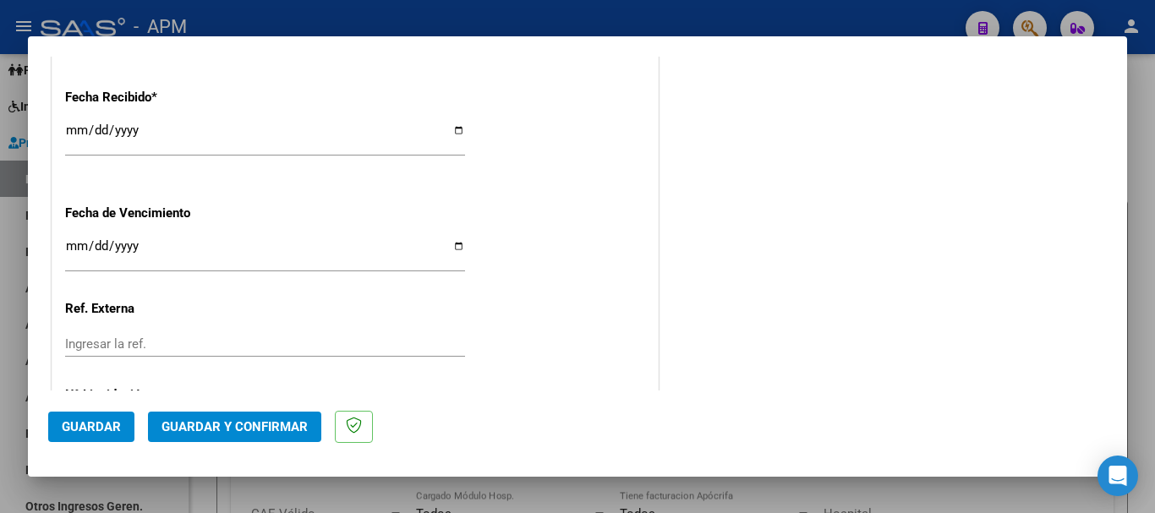
scroll to position [911, 0]
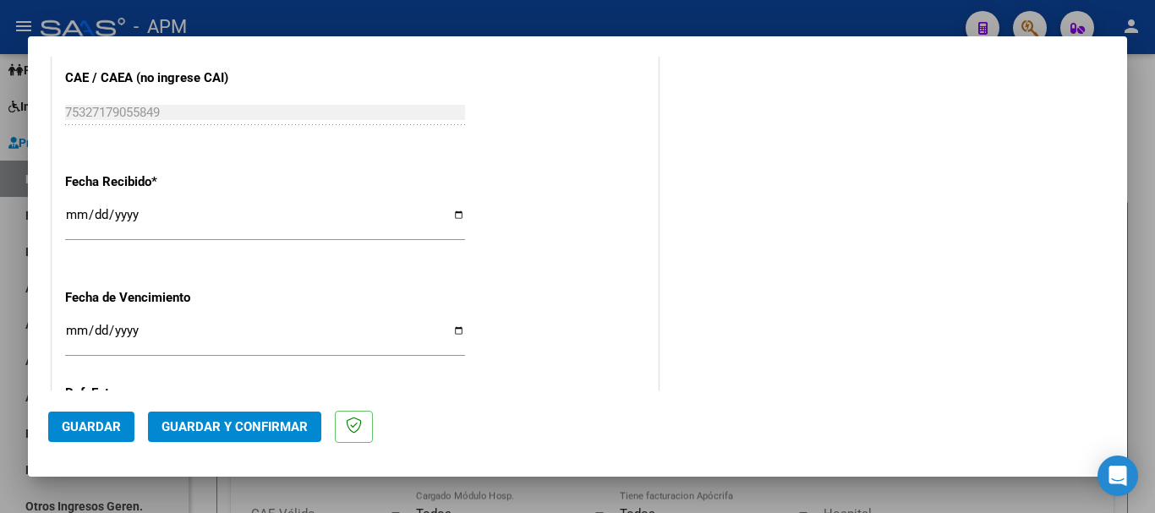
click at [268, 424] on span "Guardar y Confirmar" at bounding box center [234, 426] width 146 height 15
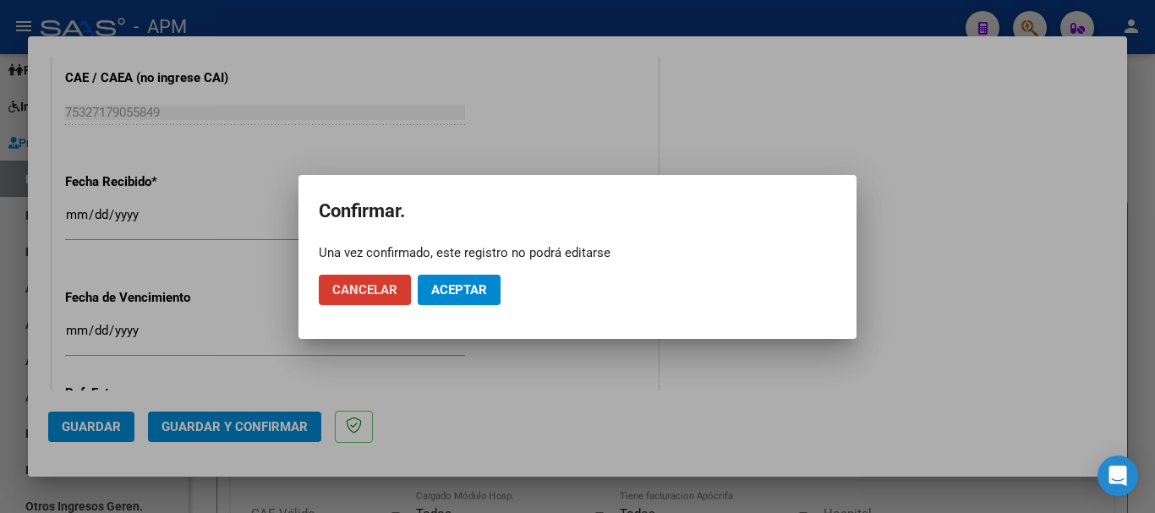
click at [470, 297] on span "Aceptar" at bounding box center [459, 289] width 56 height 15
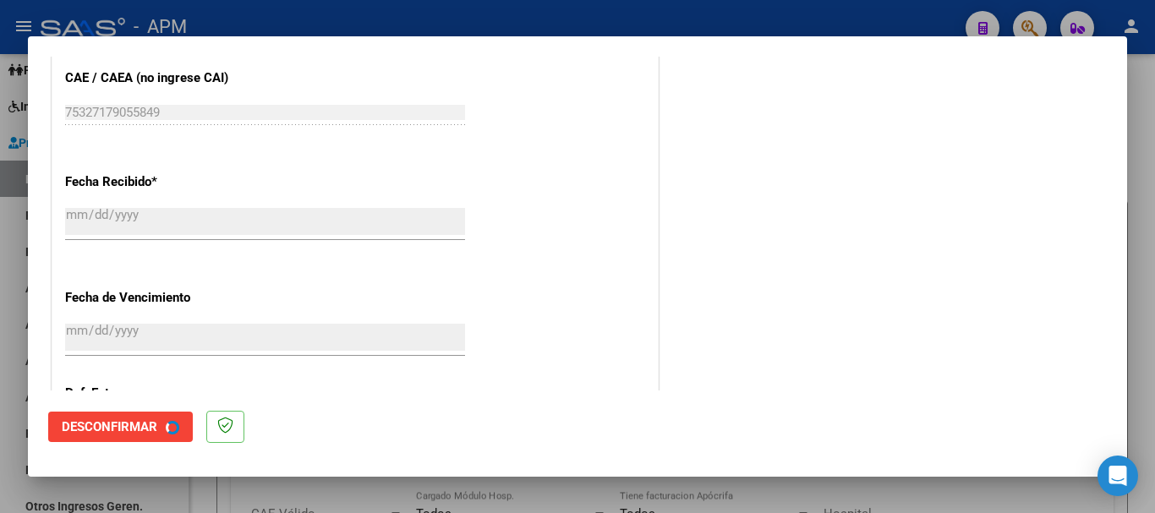
scroll to position [0, 0]
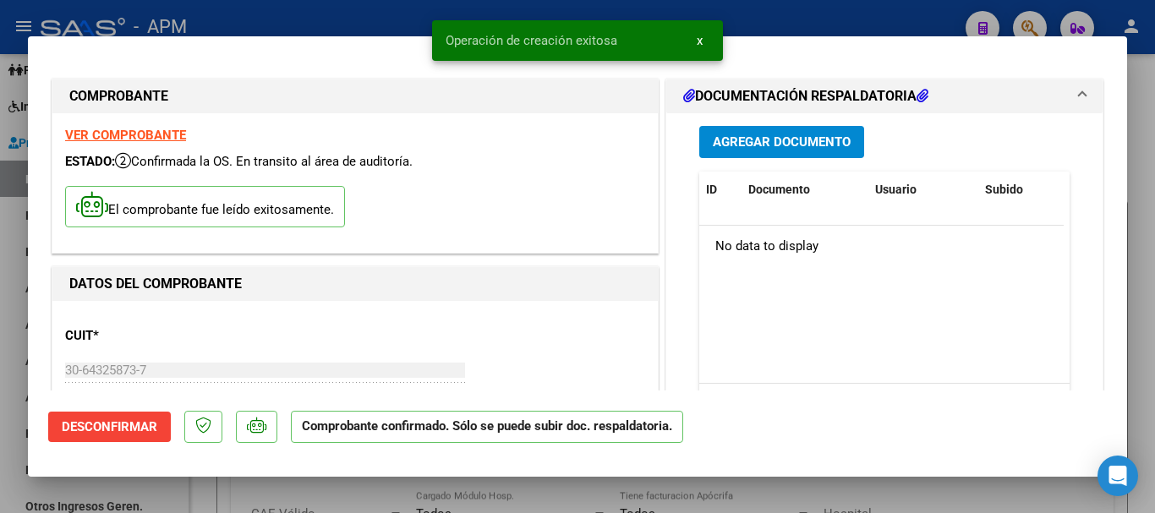
click at [559, 494] on div at bounding box center [577, 256] width 1155 height 513
type input "$ 0,00"
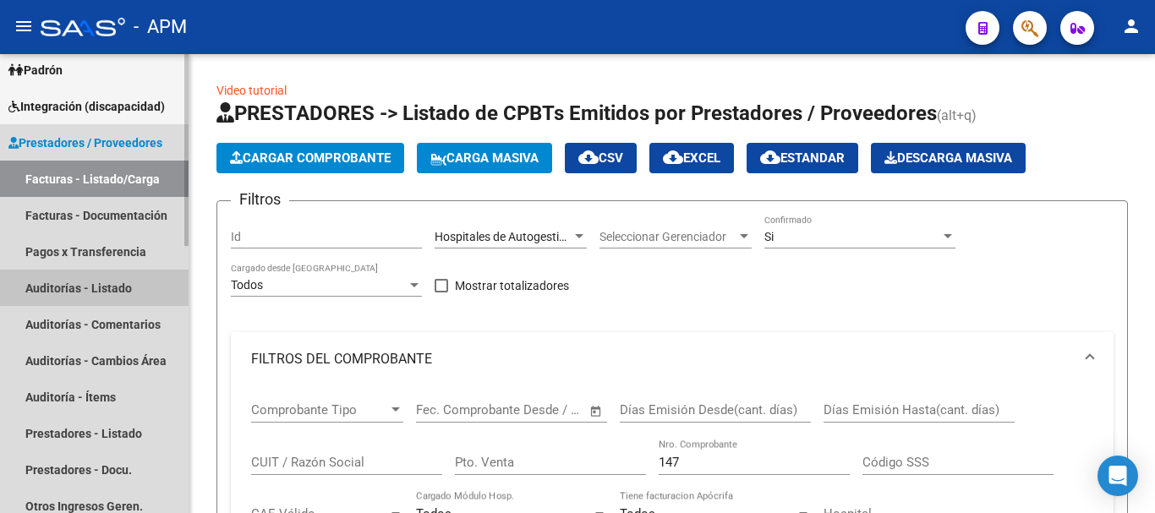
click at [85, 295] on link "Auditorías - Listado" at bounding box center [94, 288] width 189 height 36
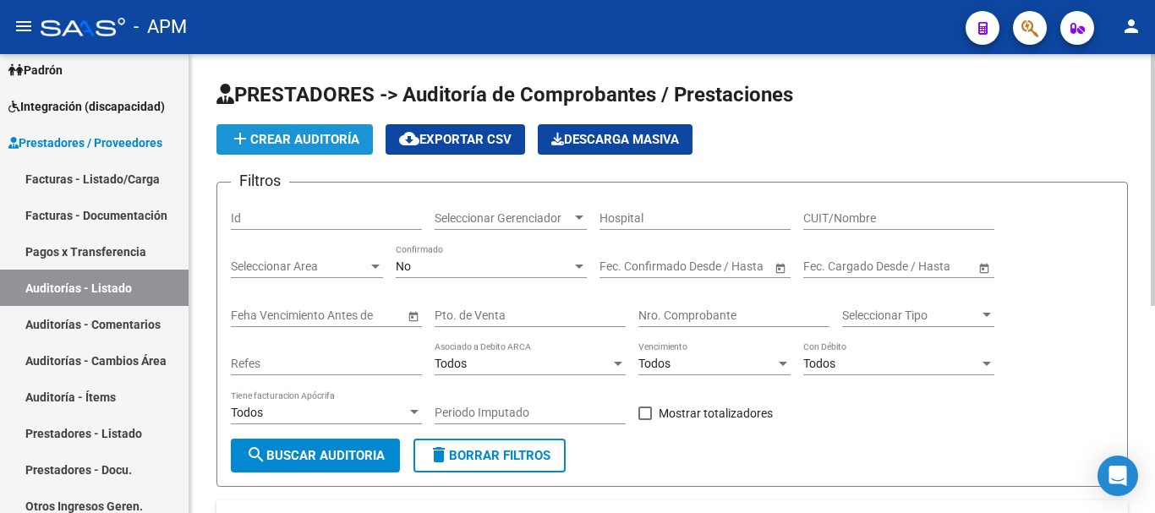
click at [323, 140] on span "add Crear Auditoría" at bounding box center [294, 139] width 129 height 15
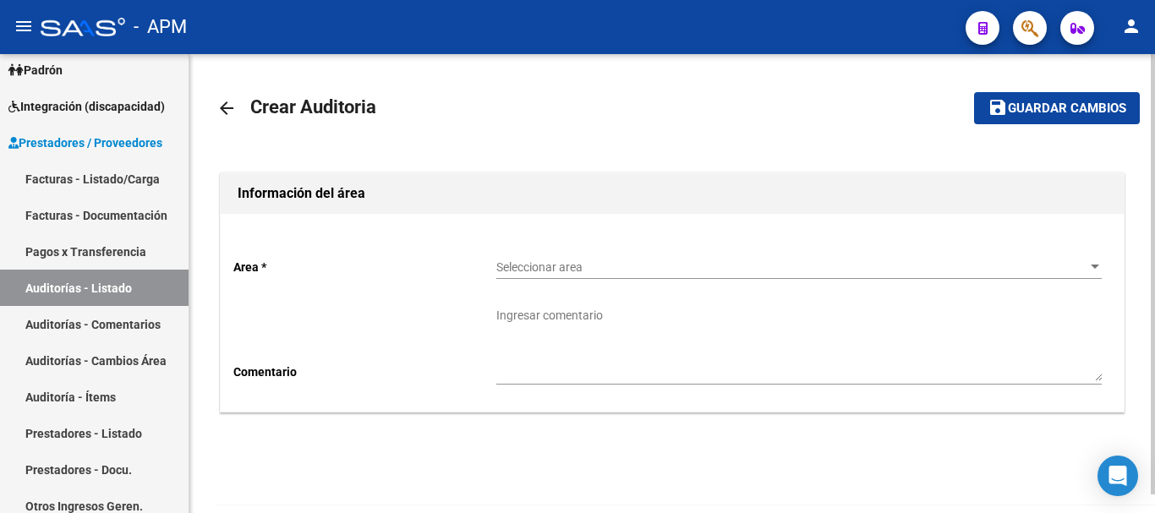
click at [957, 278] on div "Seleccionar area Seleccionar area" at bounding box center [798, 262] width 605 height 34
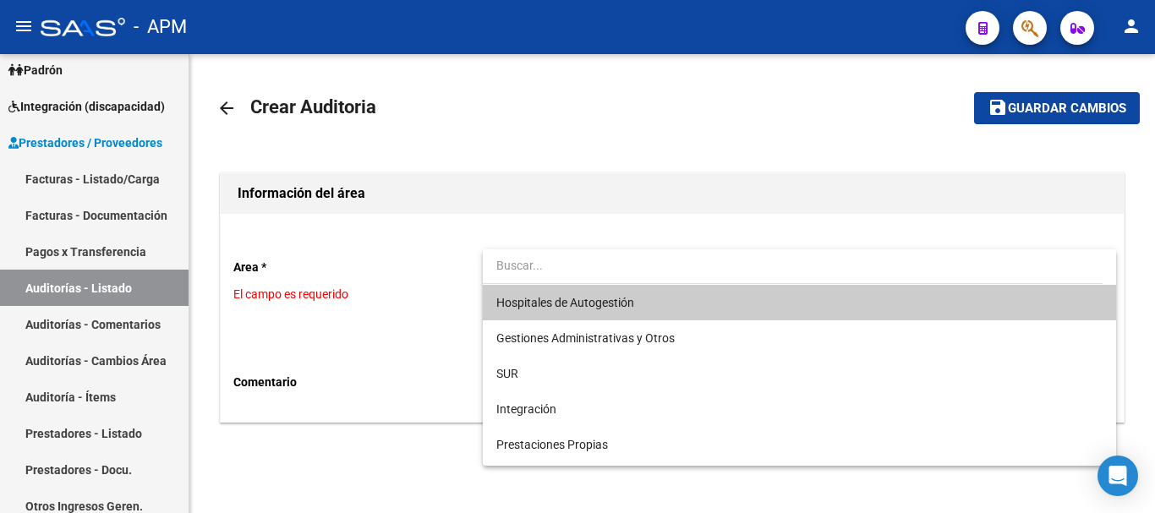
click at [810, 312] on span "Hospitales de Autogestión" at bounding box center [798, 303] width 605 height 36
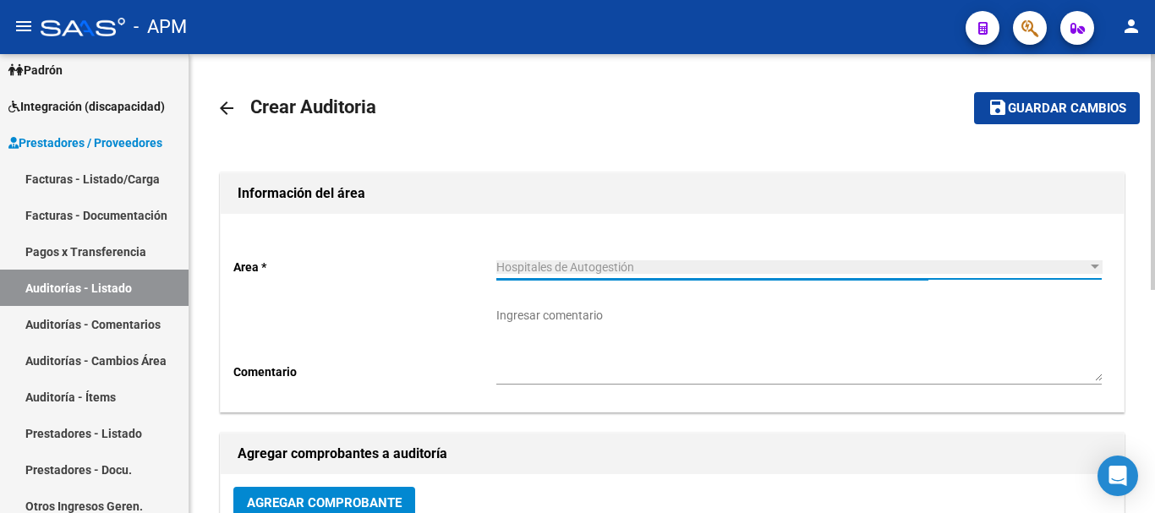
scroll to position [169, 0]
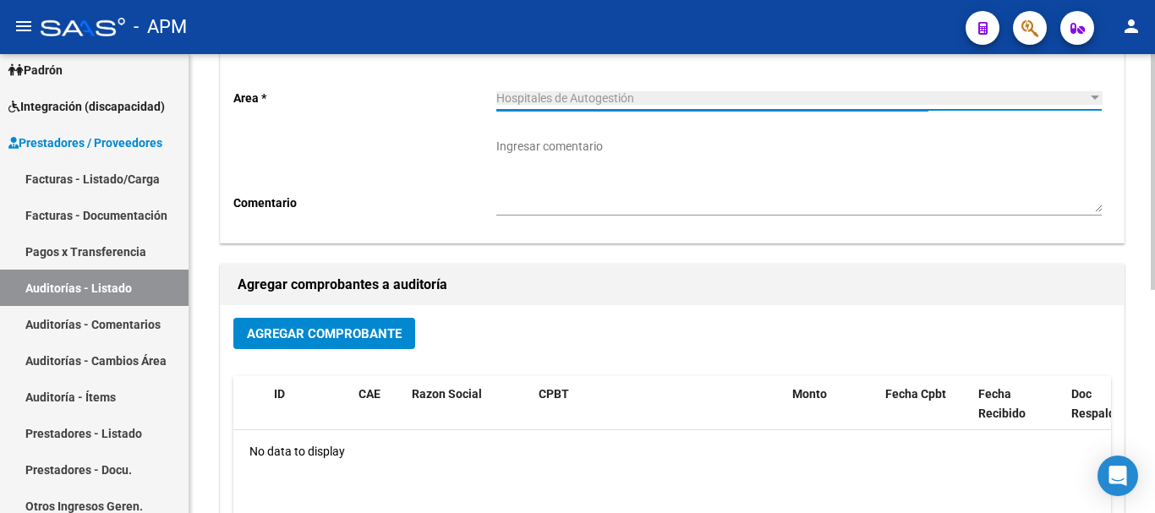
click at [397, 331] on span "Agregar Comprobante" at bounding box center [324, 333] width 155 height 15
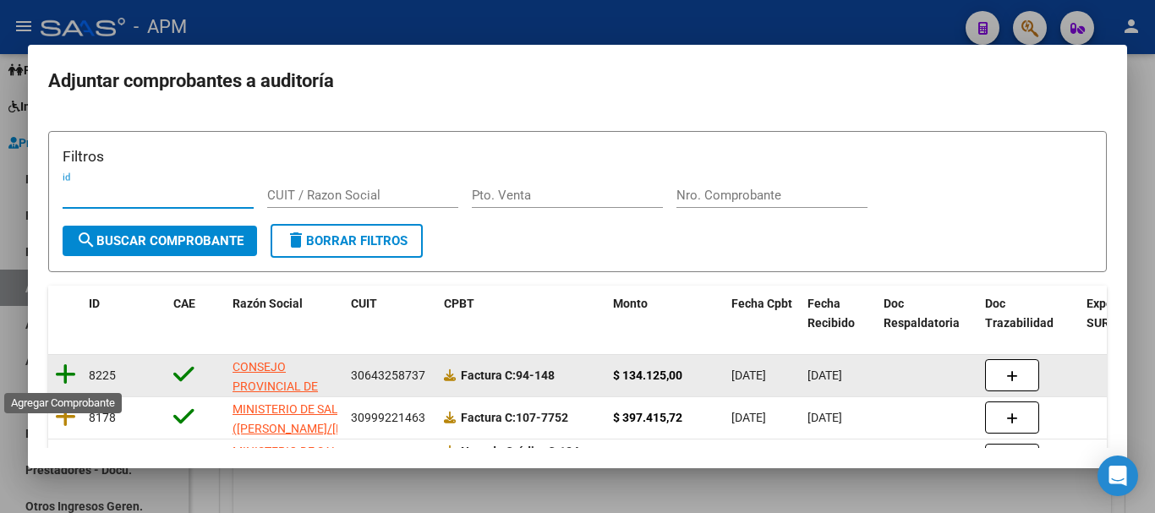
click at [63, 367] on icon at bounding box center [65, 375] width 21 height 24
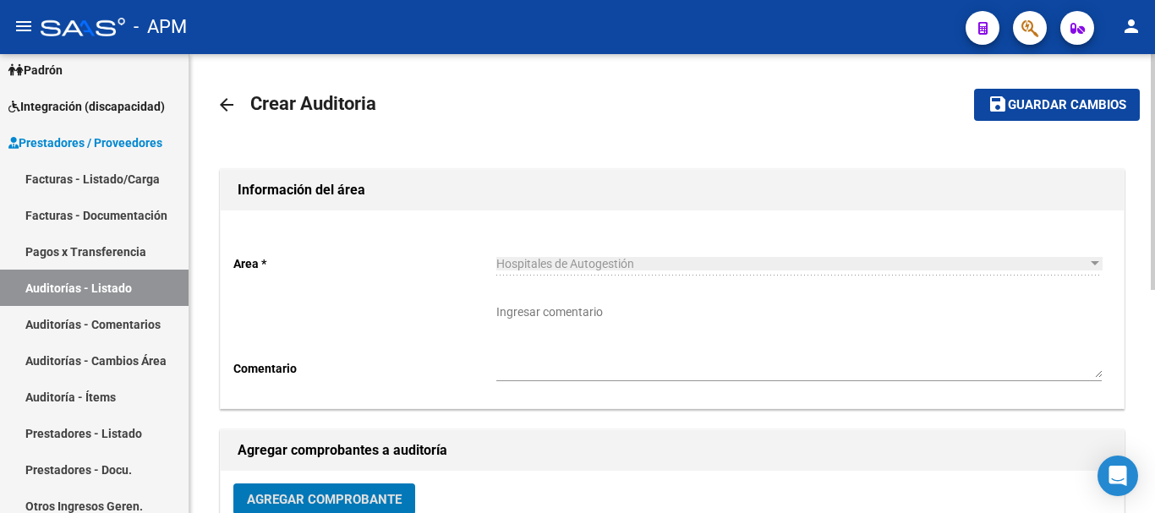
scroll to position [0, 0]
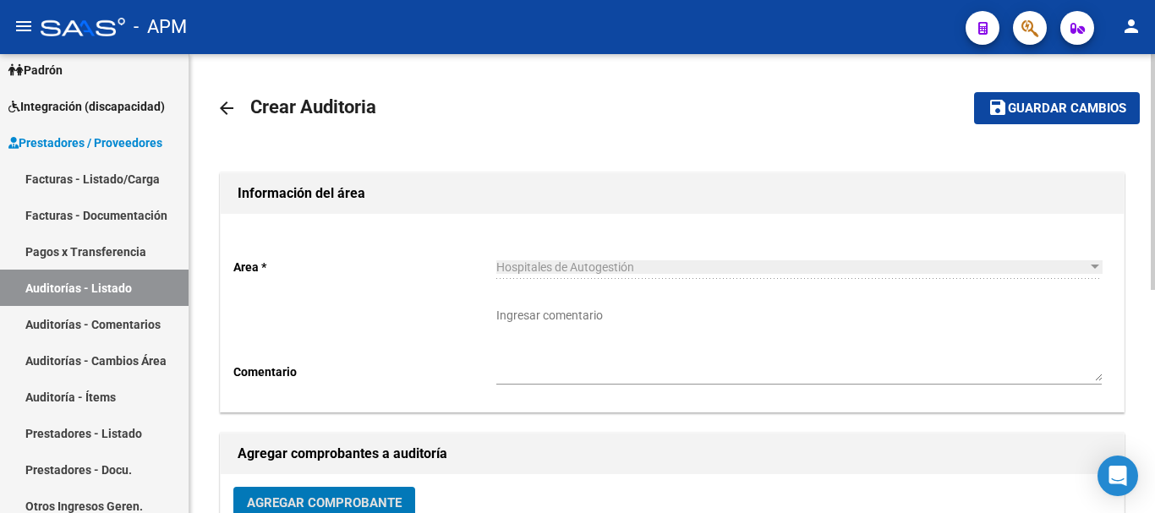
click at [1042, 114] on span "Guardar cambios" at bounding box center [1067, 108] width 118 height 15
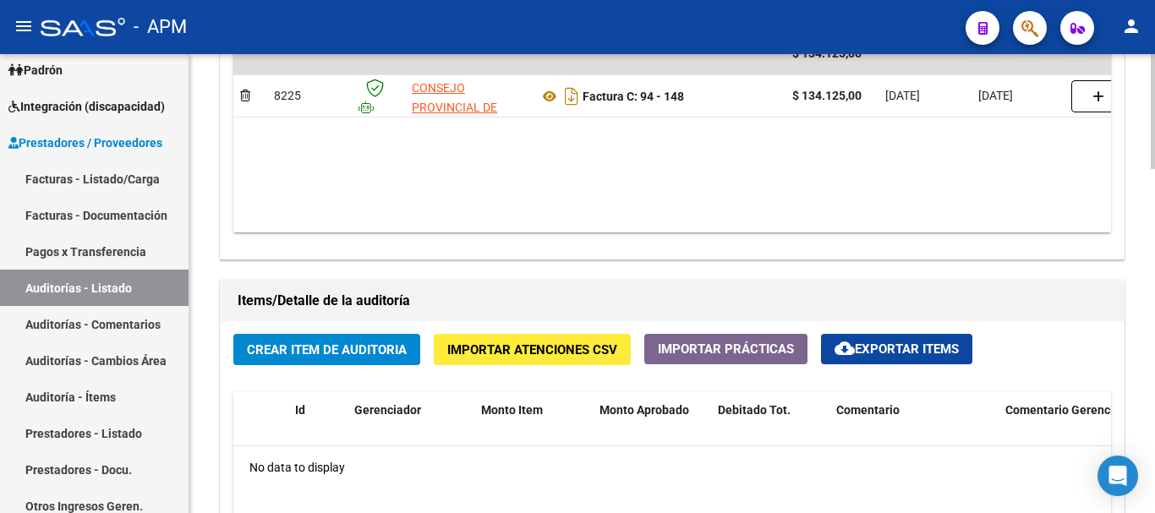
scroll to position [1184, 0]
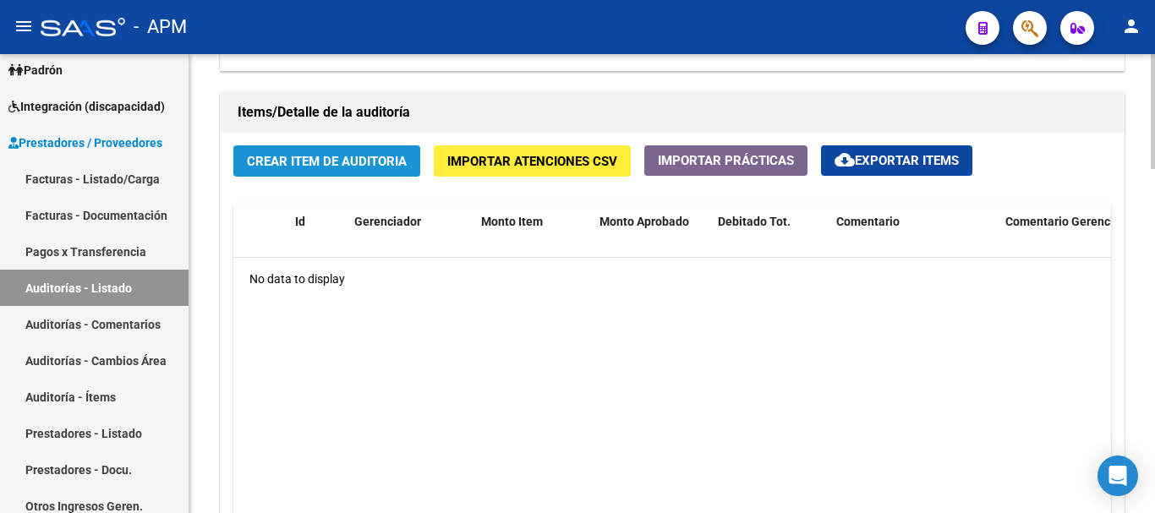
click at [400, 172] on button "Crear Item de Auditoria" at bounding box center [326, 160] width 187 height 31
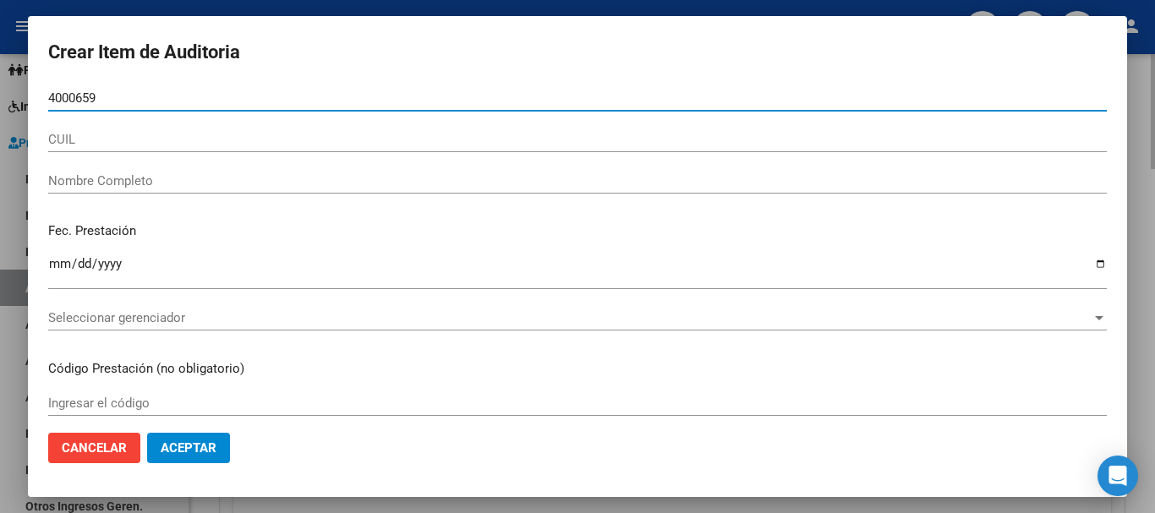
type input "40006597"
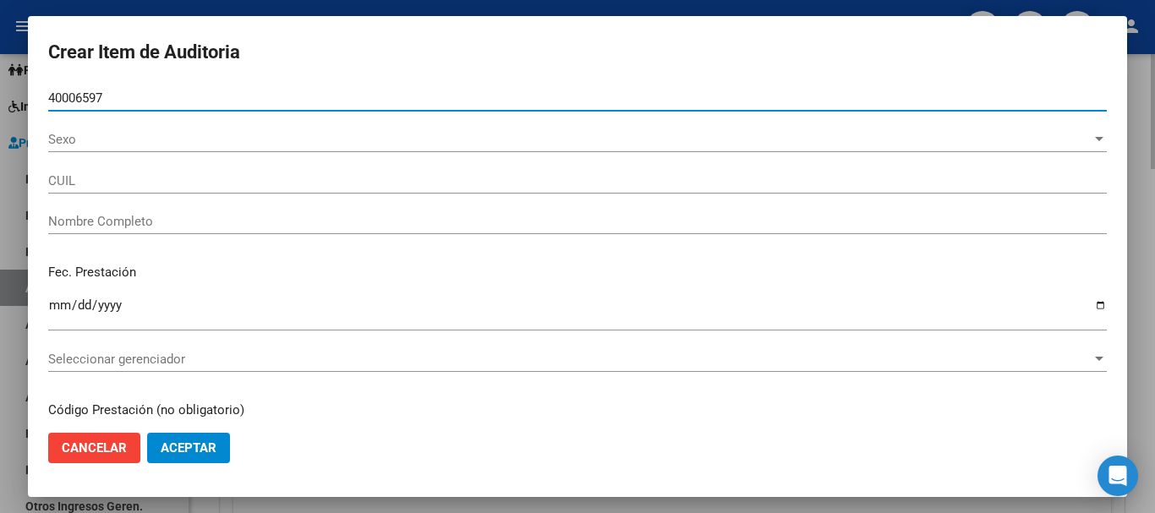
type input "27400065972"
type input "[PERSON_NAME] CLARA"
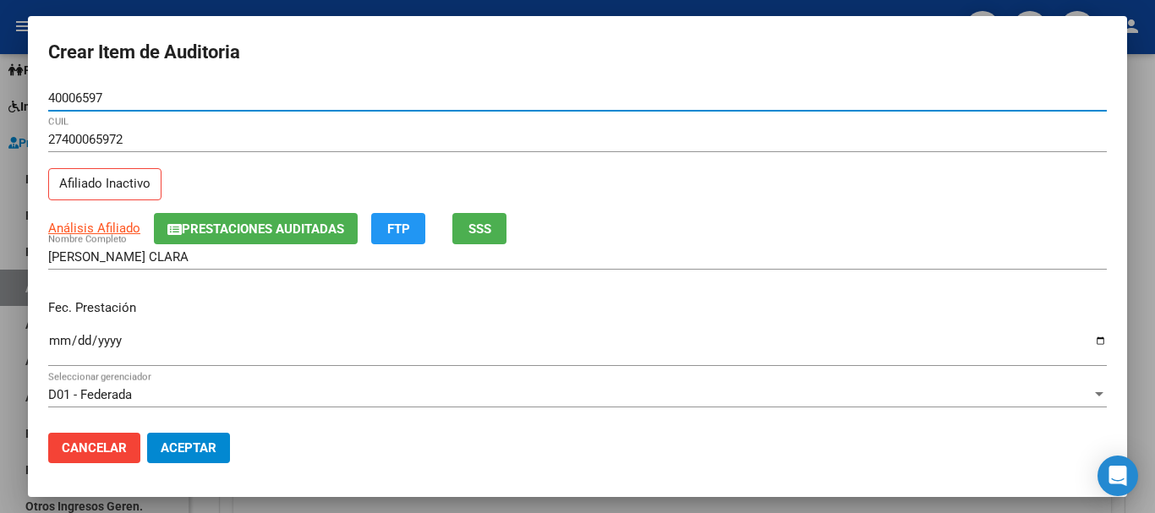
type input "40006597"
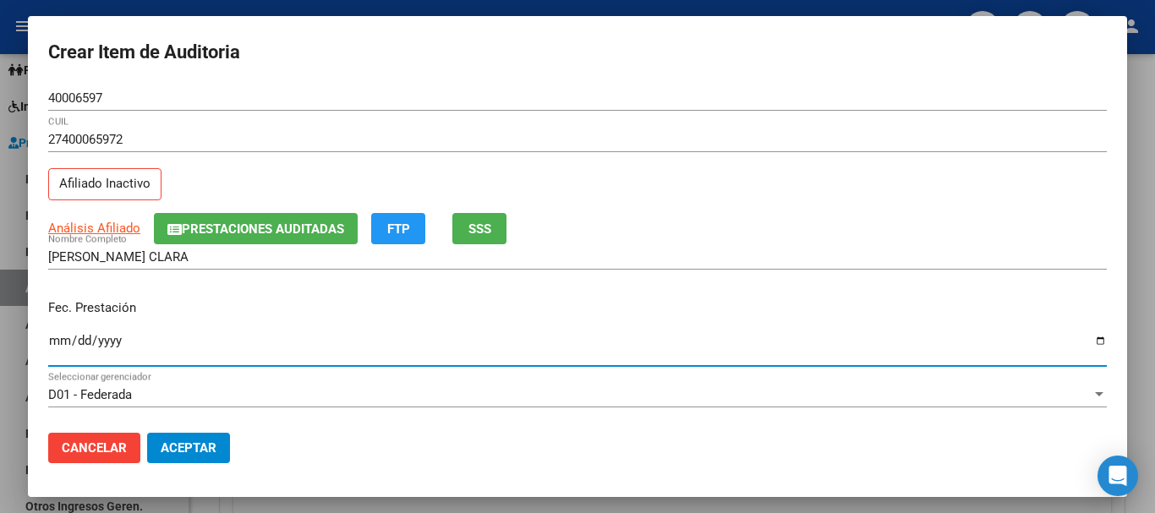
click at [56, 342] on input "Ingresar la fecha" at bounding box center [577, 347] width 1059 height 27
click at [55, 345] on input "Ingresar la fecha" at bounding box center [577, 347] width 1059 height 27
